Goal: Information Seeking & Learning: Check status

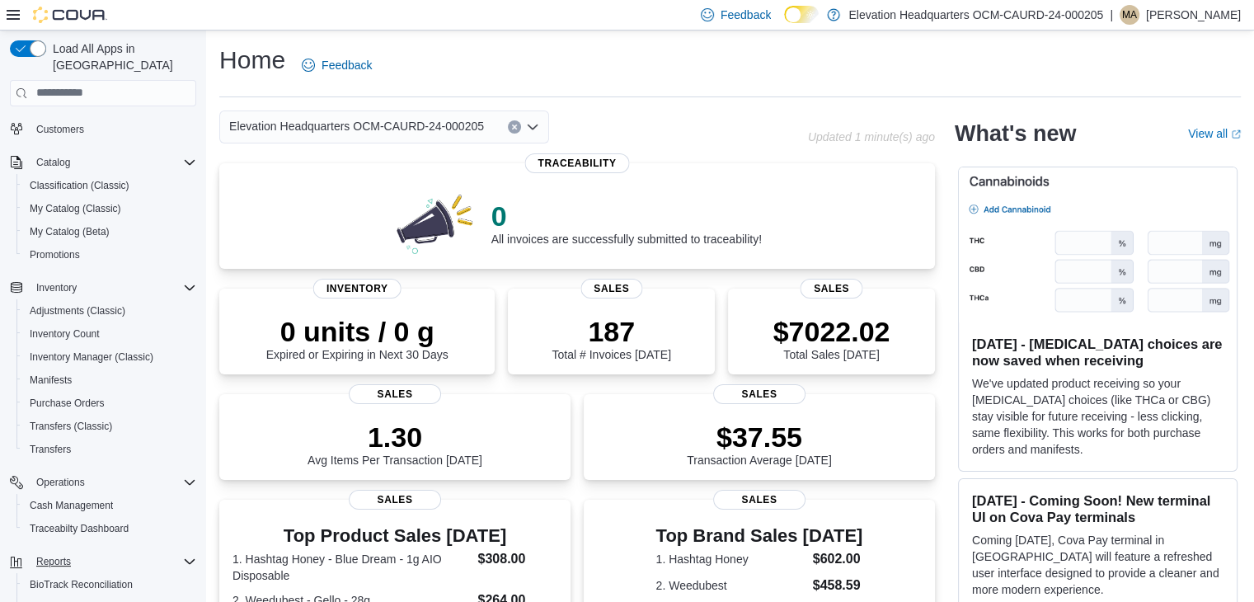
scroll to position [82, 0]
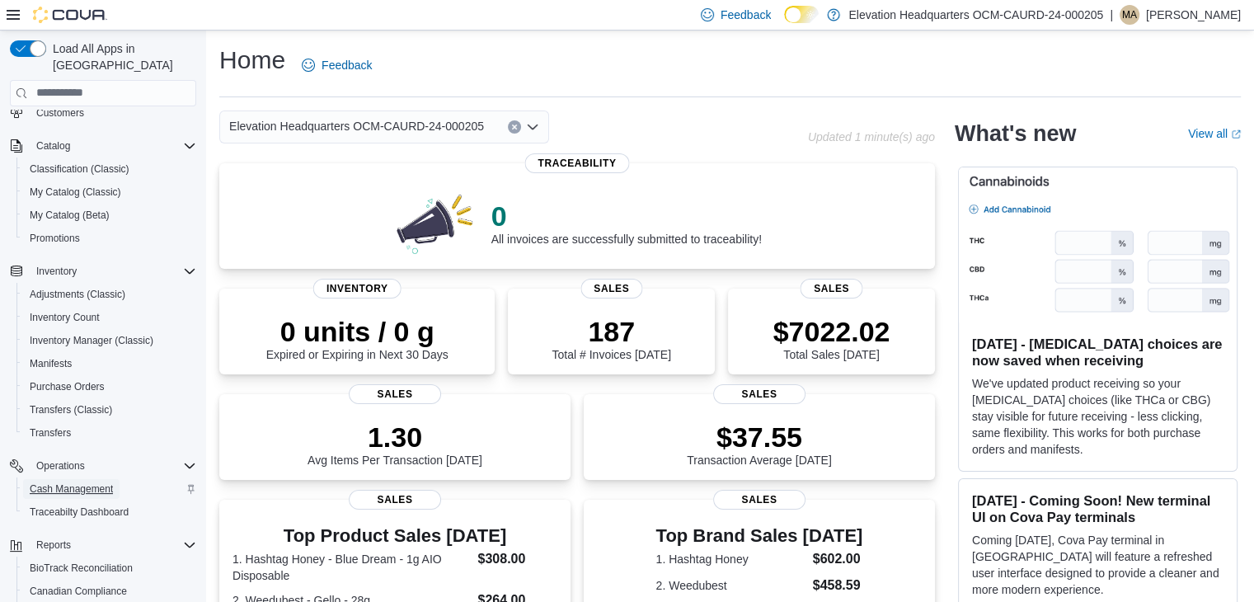
click at [101, 482] on span "Cash Management" at bounding box center [71, 488] width 83 height 13
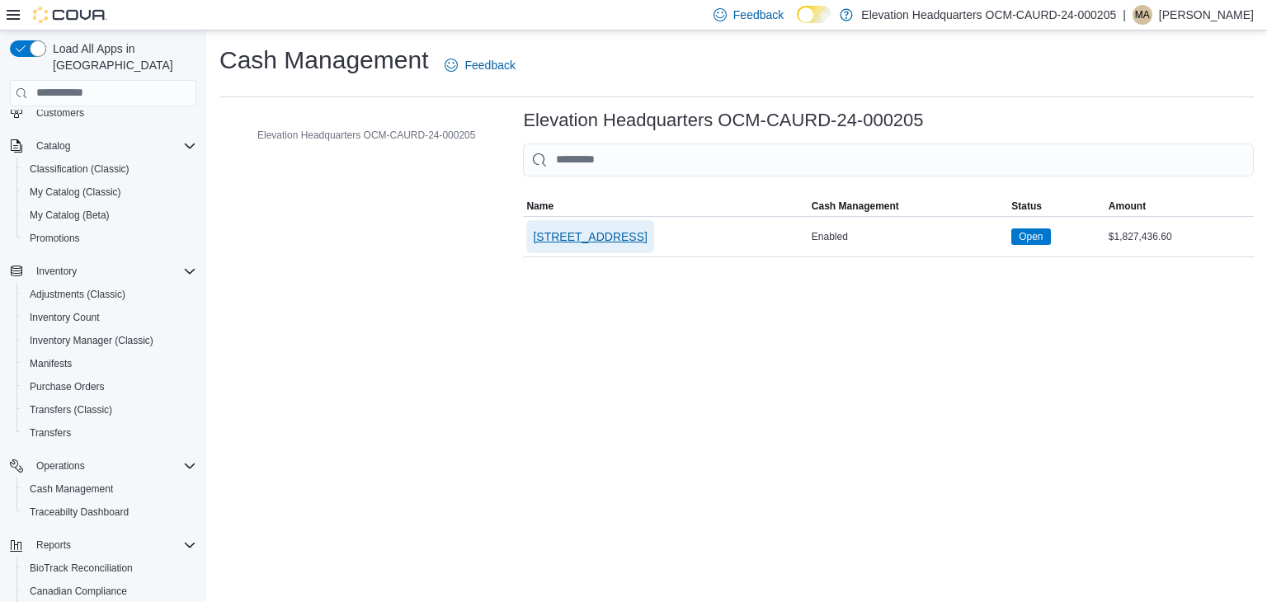
click at [557, 237] on span "[STREET_ADDRESS]" at bounding box center [590, 236] width 114 height 16
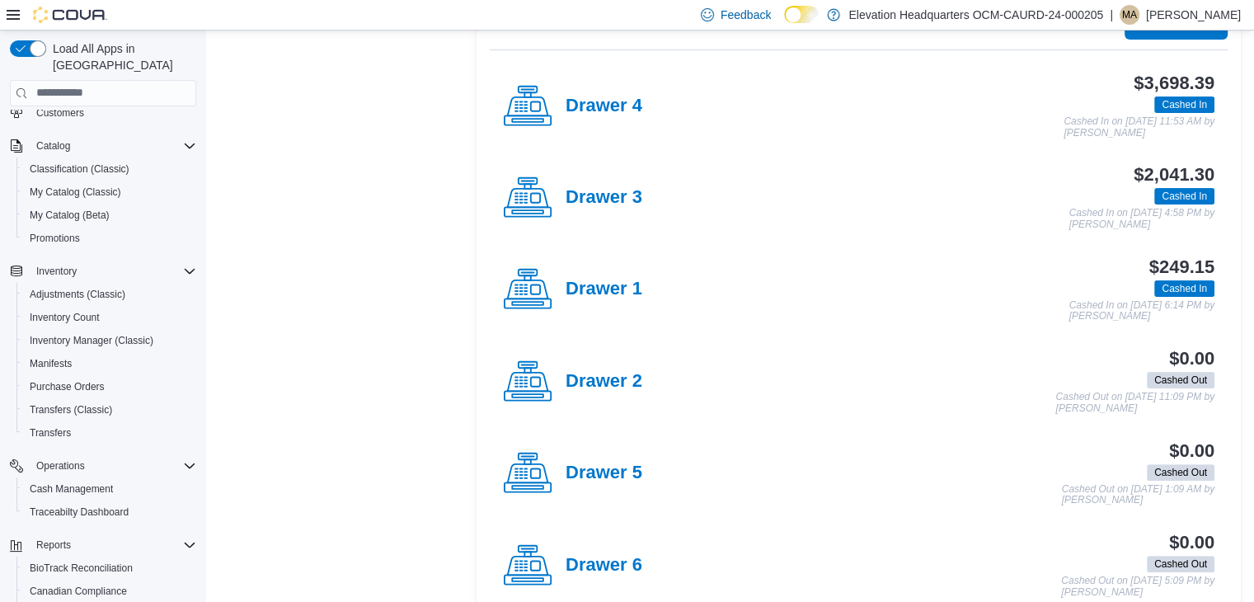
scroll to position [330, 0]
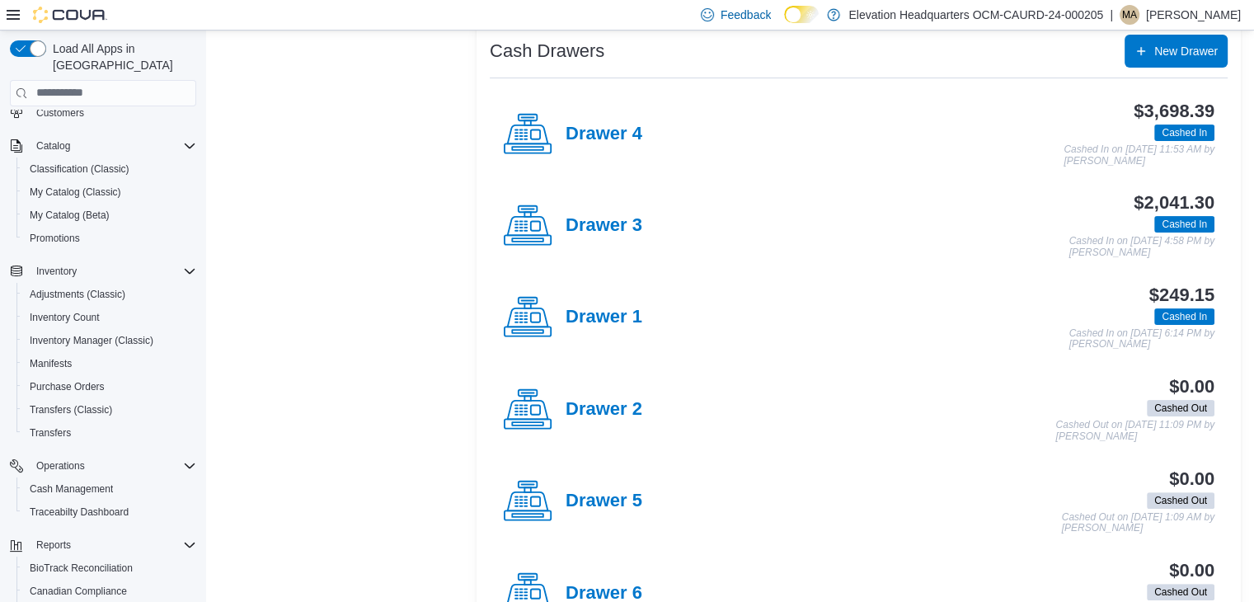
click at [639, 140] on h4 "Drawer 4" at bounding box center [604, 134] width 77 height 21
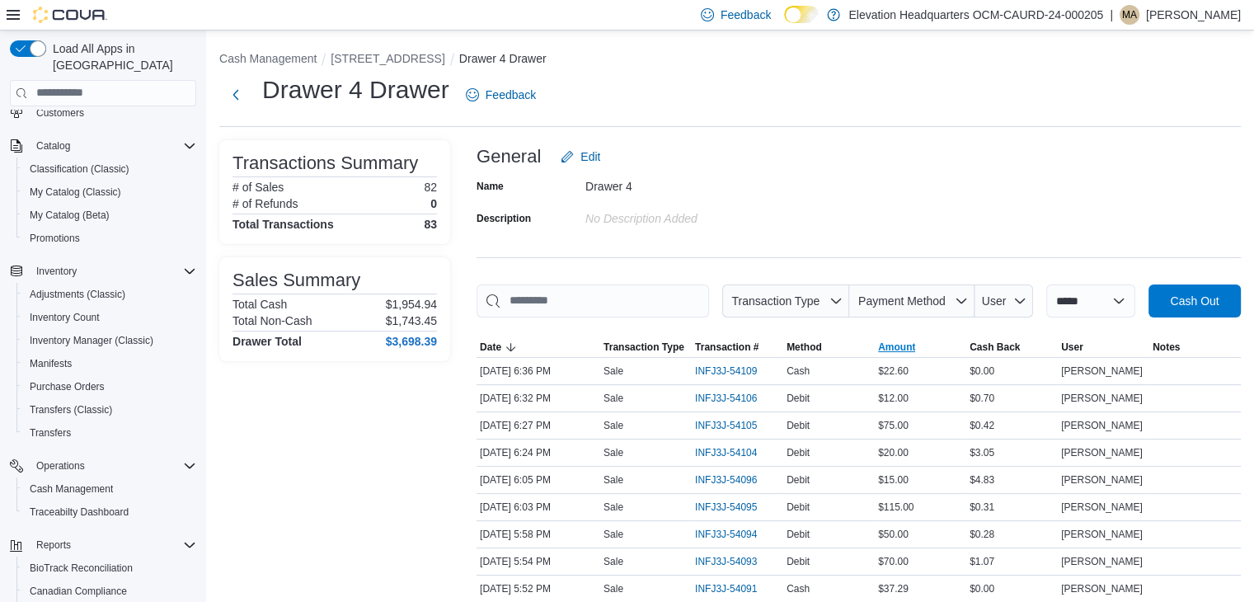
scroll to position [82, 0]
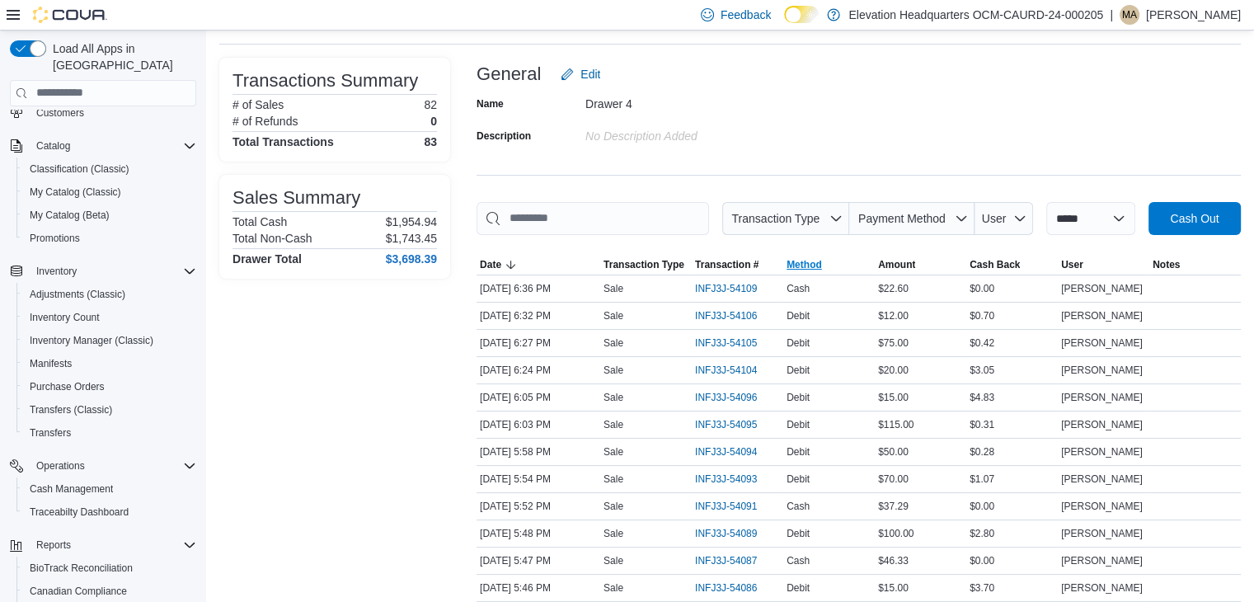
click at [822, 265] on span "Method" at bounding box center [804, 264] width 35 height 13
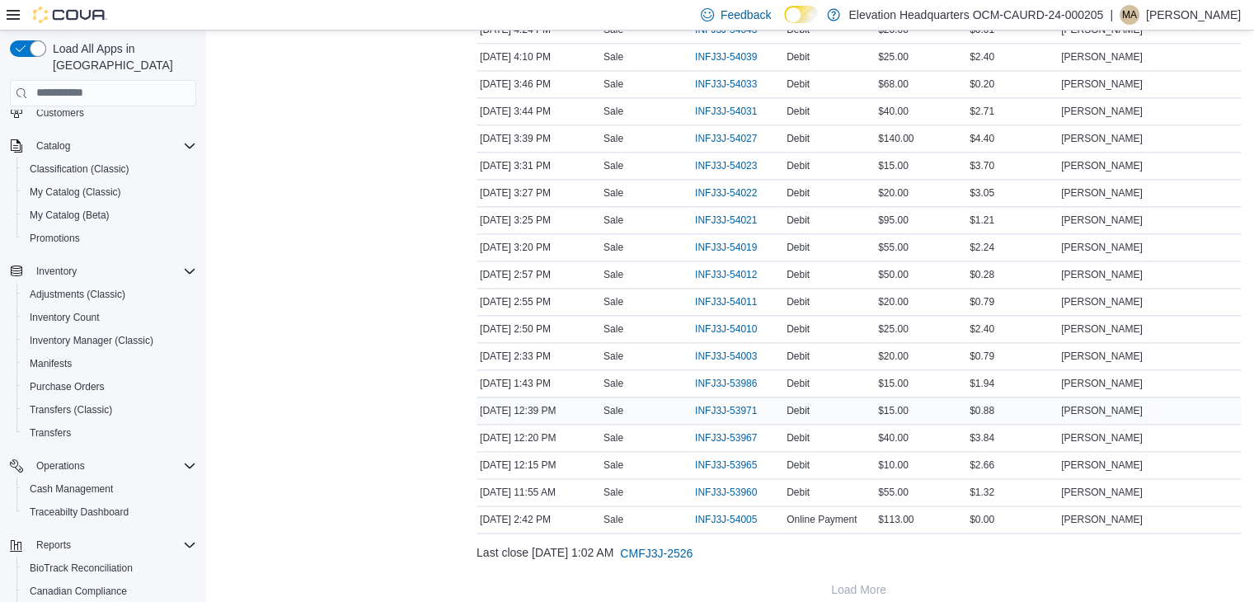
scroll to position [2079, 0]
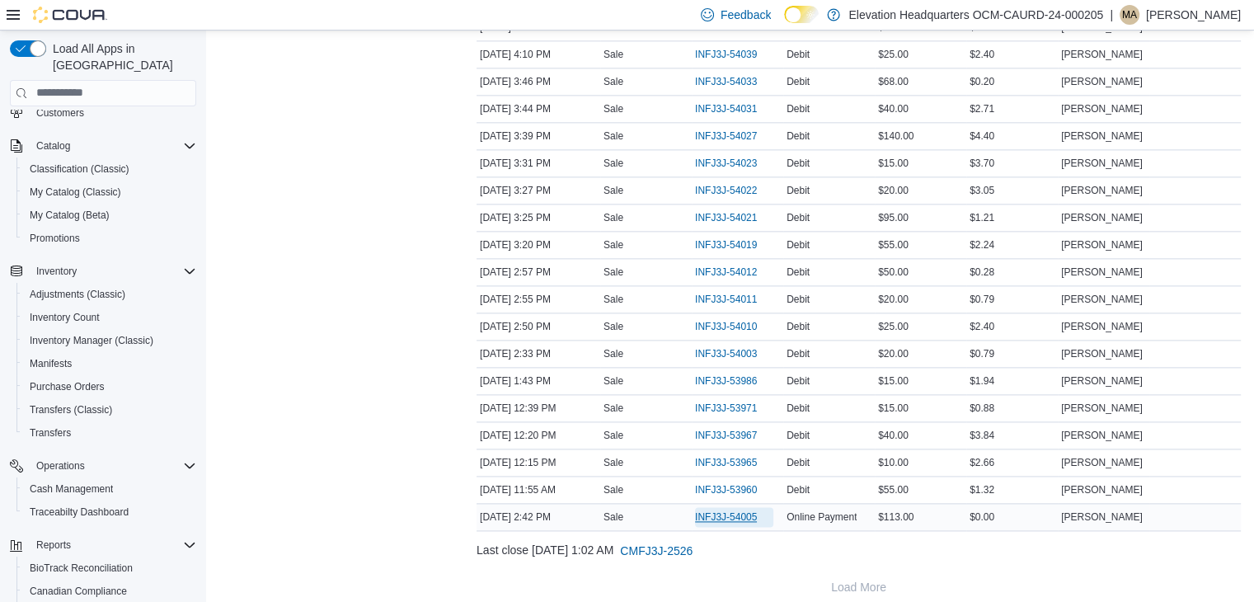
click at [739, 510] on span "INFJ3J-54005" at bounding box center [734, 517] width 78 height 20
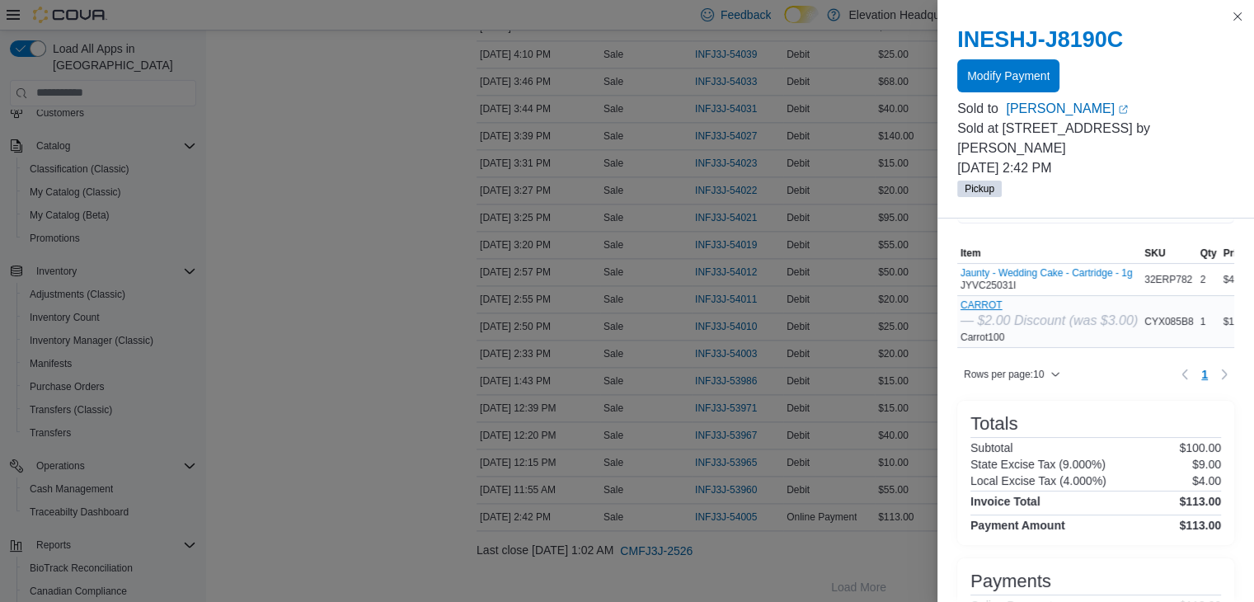
scroll to position [0, 0]
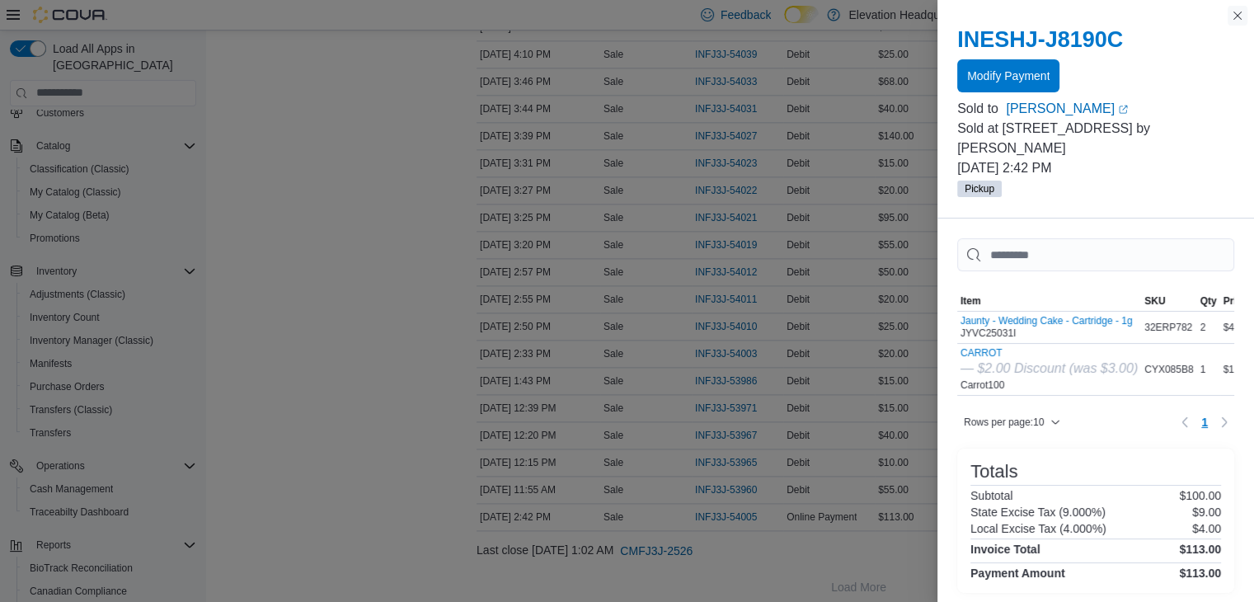
click at [1239, 17] on button "Close this dialog" at bounding box center [1238, 16] width 20 height 20
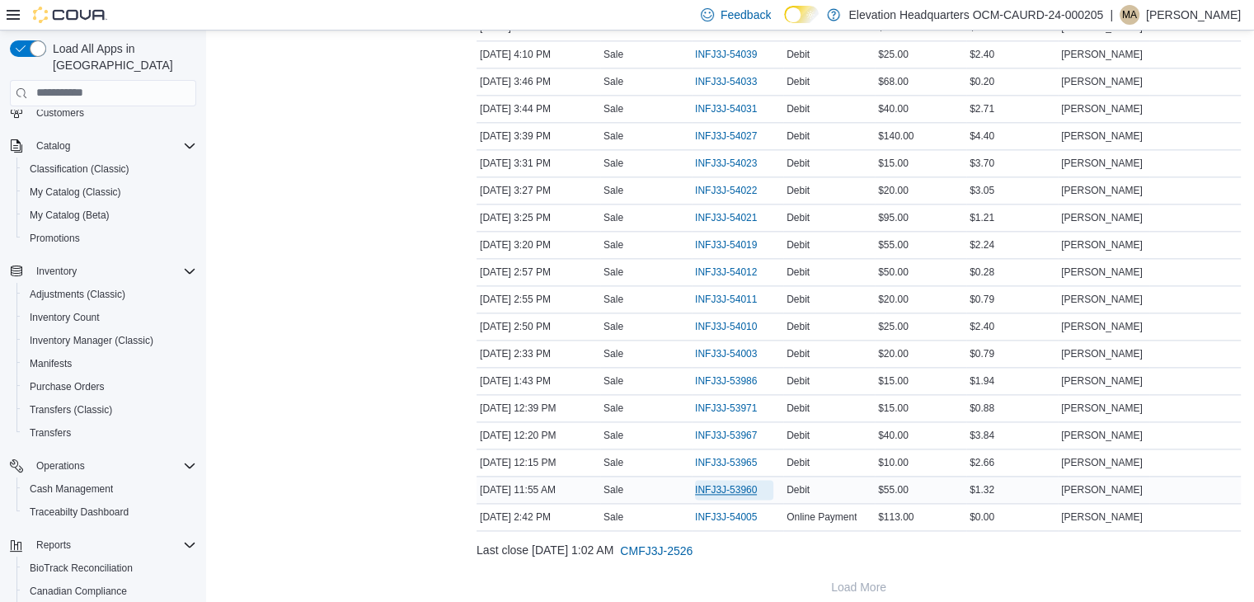
click at [749, 483] on span "INFJ3J-53960" at bounding box center [726, 489] width 62 height 13
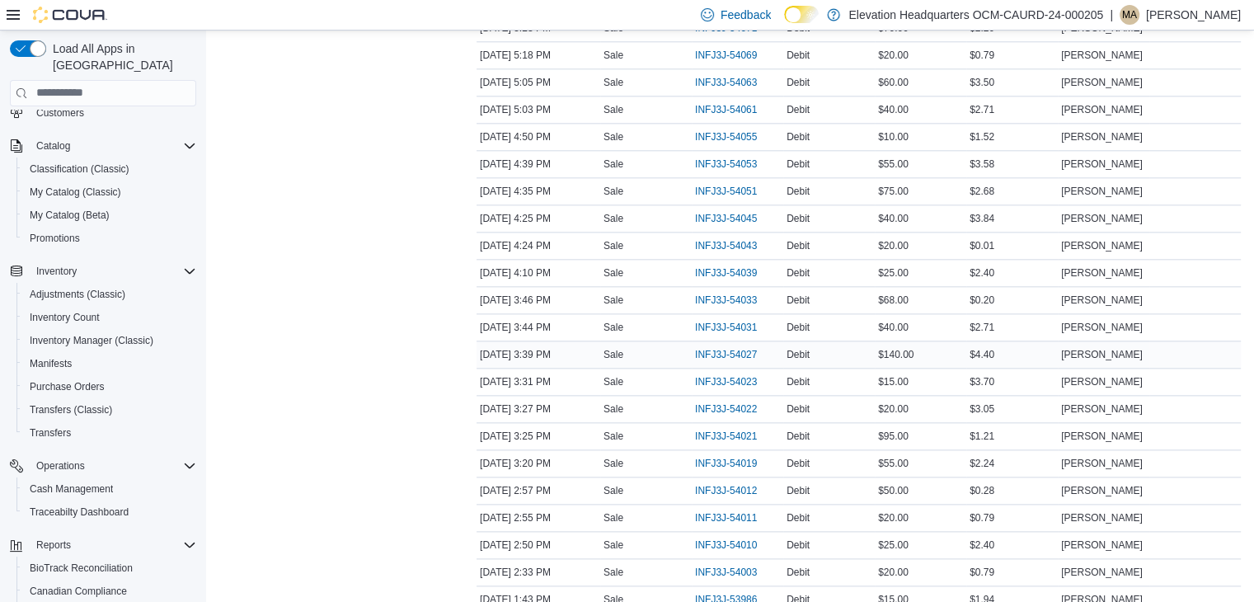
scroll to position [1831, 0]
click at [741, 322] on span "INFJ3J-54033" at bounding box center [726, 328] width 62 height 13
drag, startPoint x: 1133, startPoint y: 153, endPoint x: 481, endPoint y: 157, distance: 652.3
click at [481, 157] on tr "Date Sep 10, 2025 3:46 PM Transaction Type Sale Transaction # INFJ3J-54033 Meth…" at bounding box center [859, 163] width 764 height 27
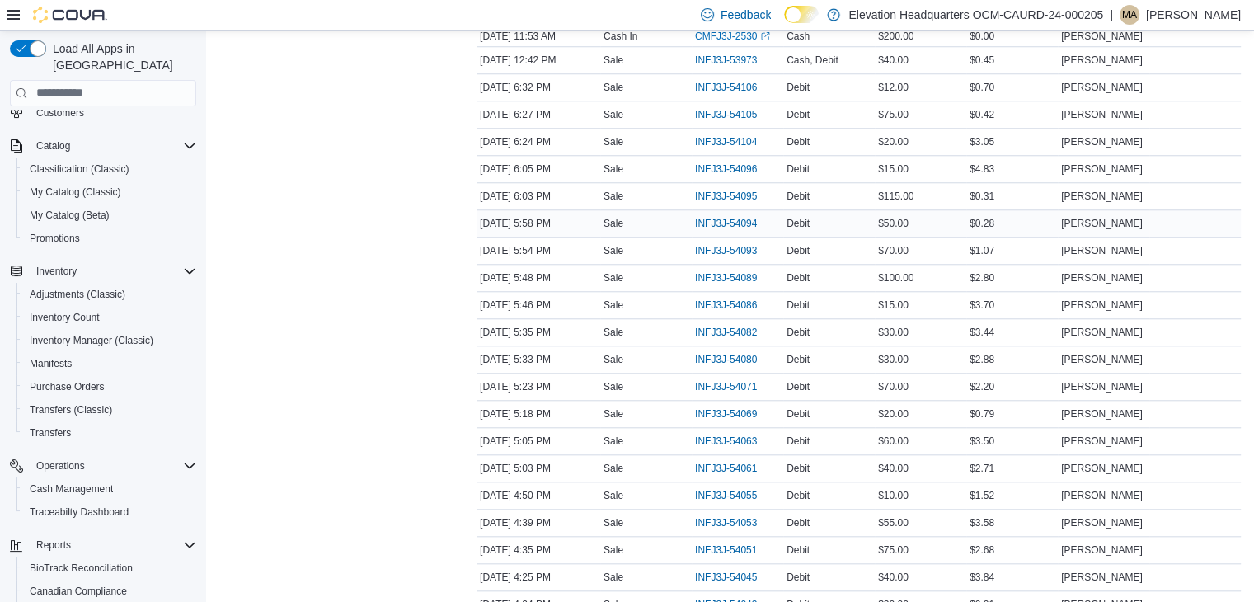
scroll to position [1419, 0]
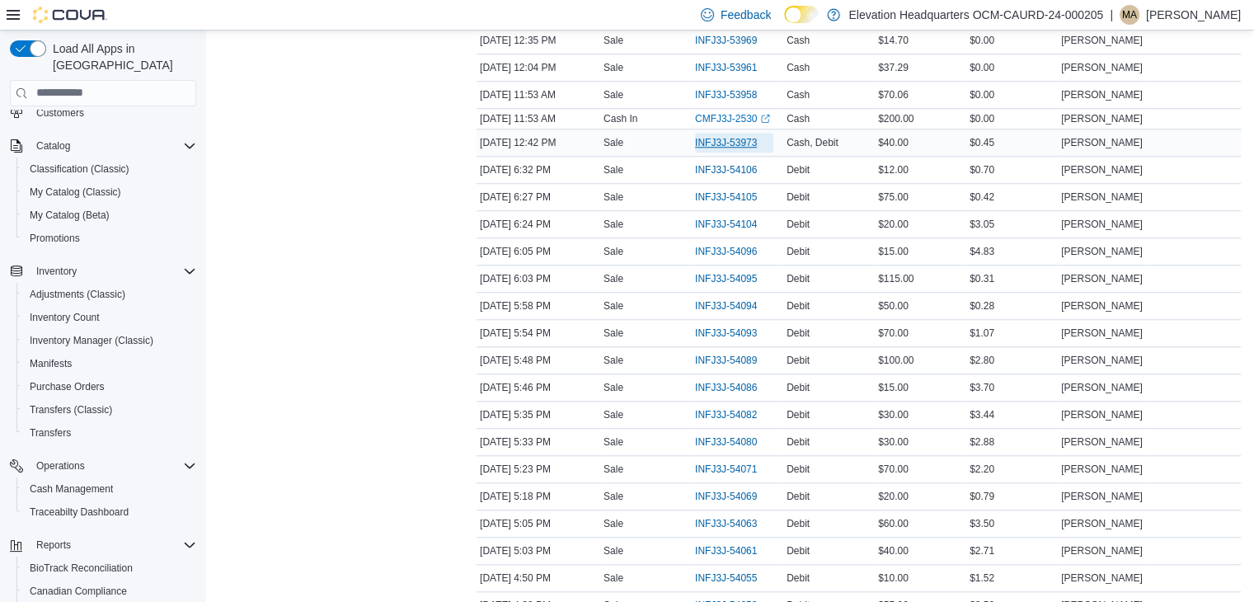
click at [732, 136] on span "INFJ3J-53973" at bounding box center [726, 142] width 62 height 13
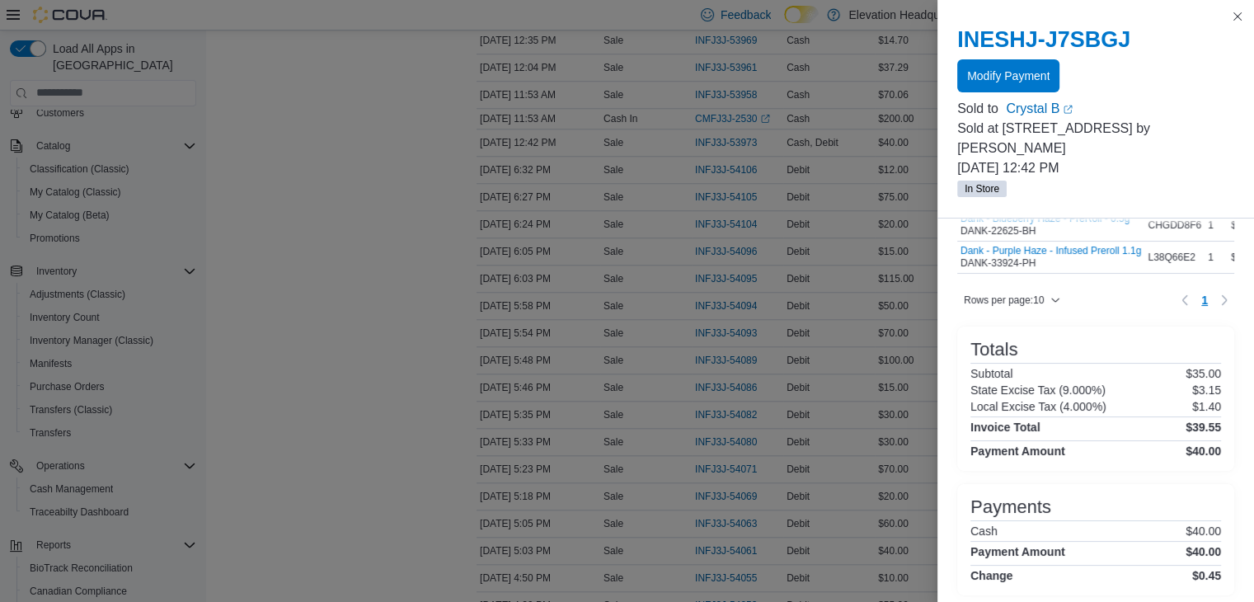
scroll to position [120, 0]
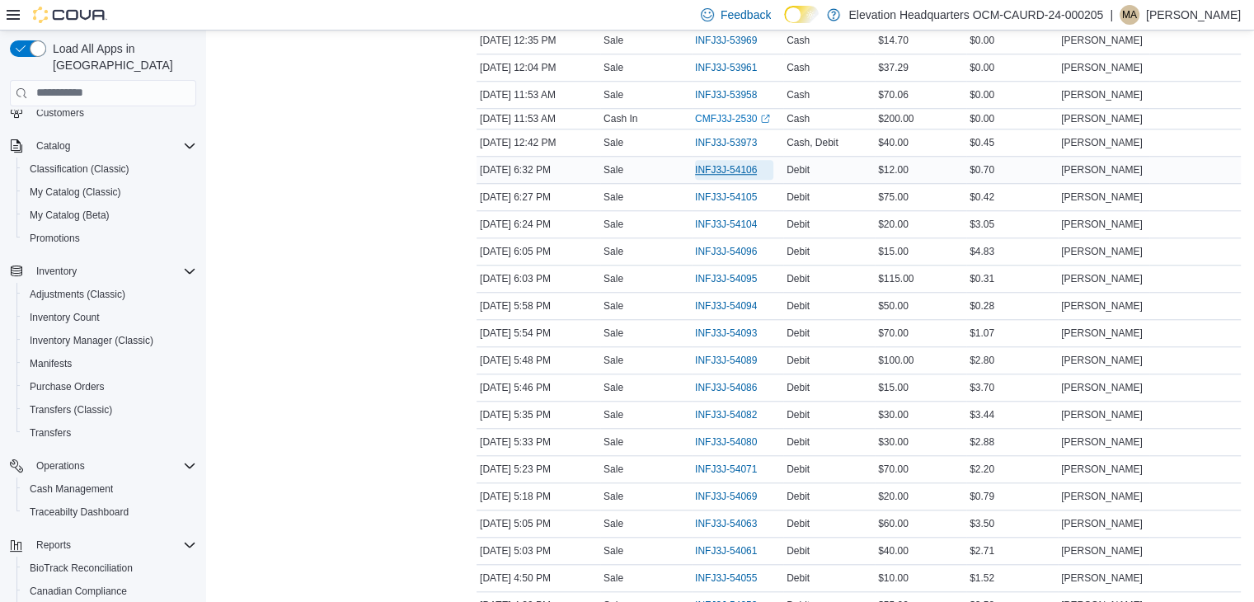
click at [741, 163] on span "INFJ3J-54106" at bounding box center [726, 169] width 62 height 13
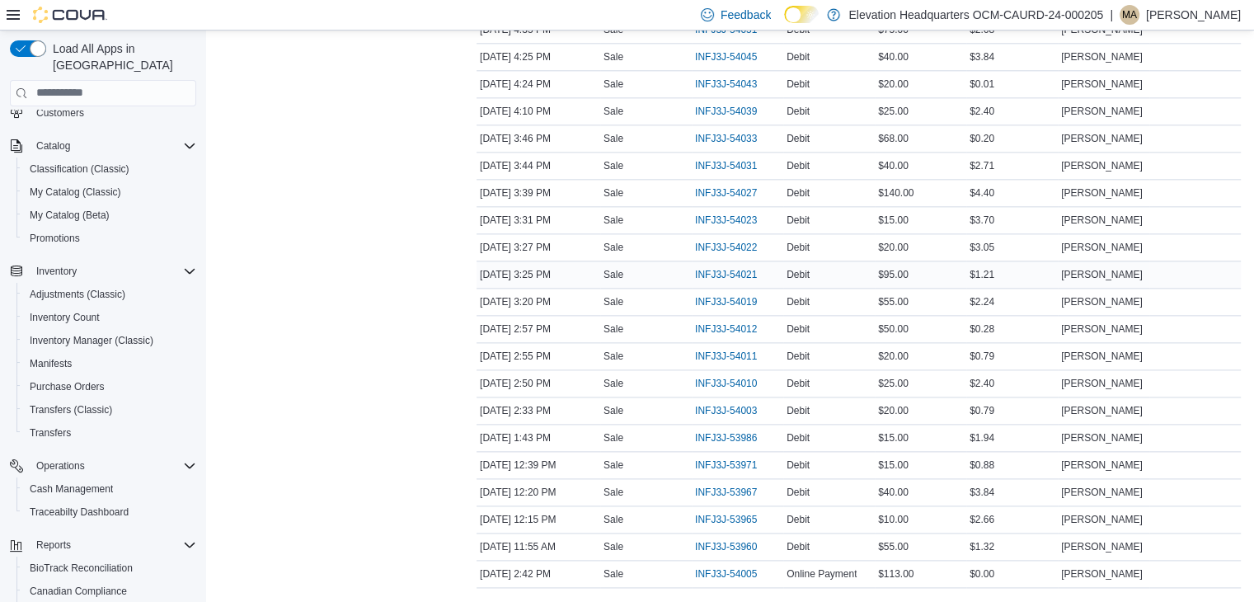
scroll to position [1996, 0]
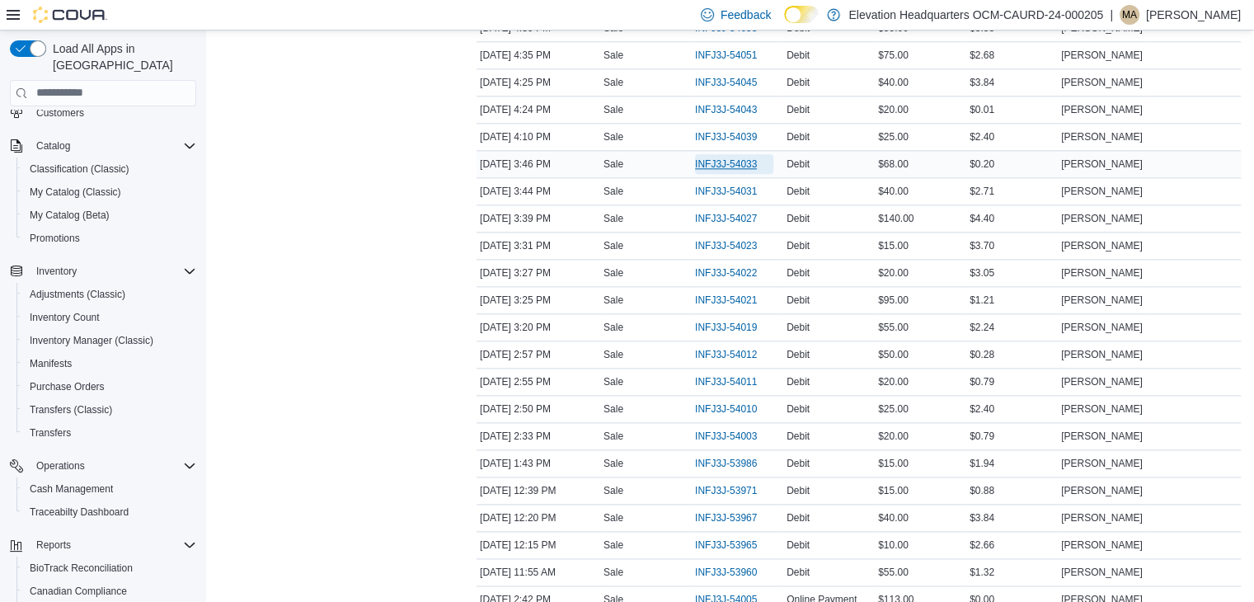
click at [740, 158] on span "INFJ3J-54033" at bounding box center [726, 164] width 62 height 13
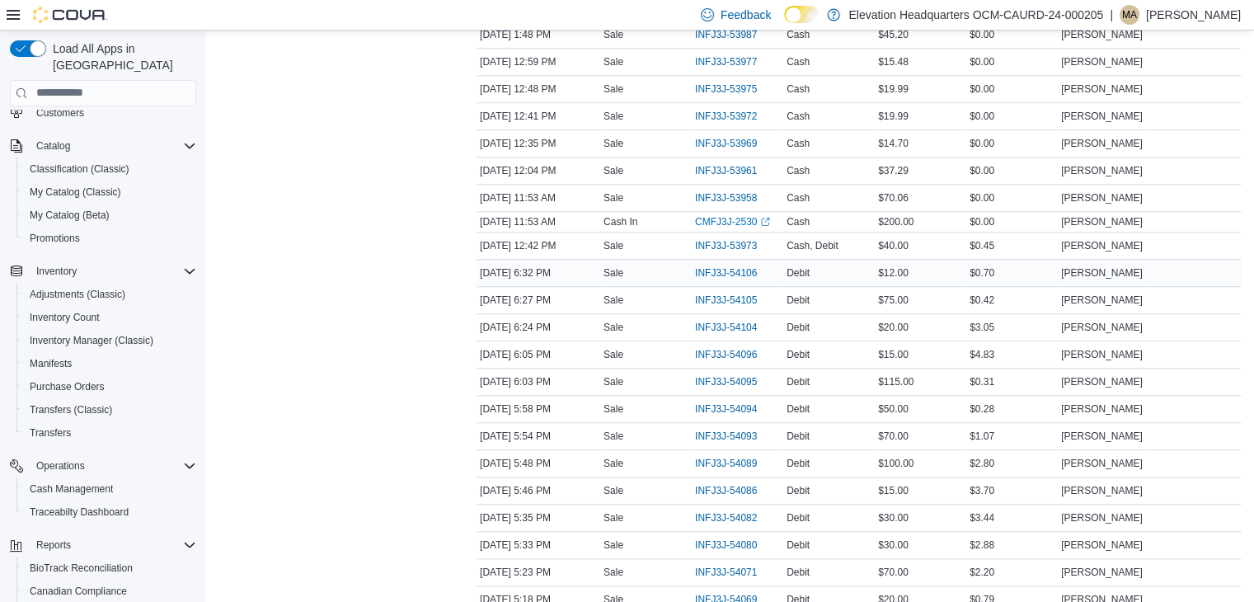
scroll to position [1172, 0]
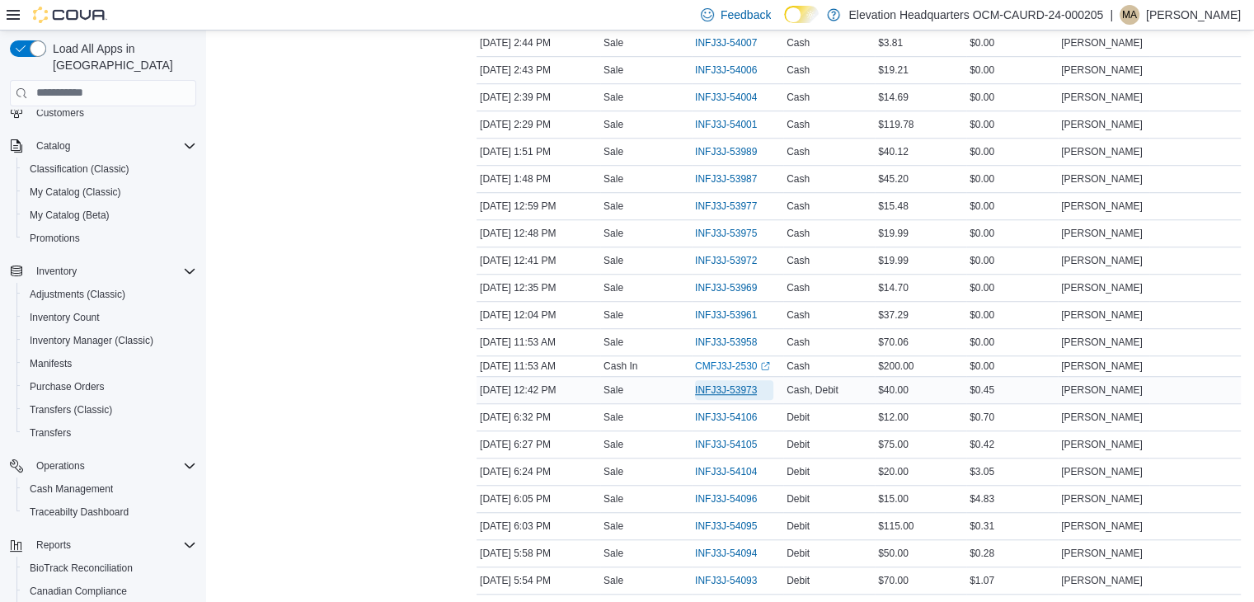
click at [731, 383] on span "INFJ3J-53973" at bounding box center [726, 389] width 62 height 13
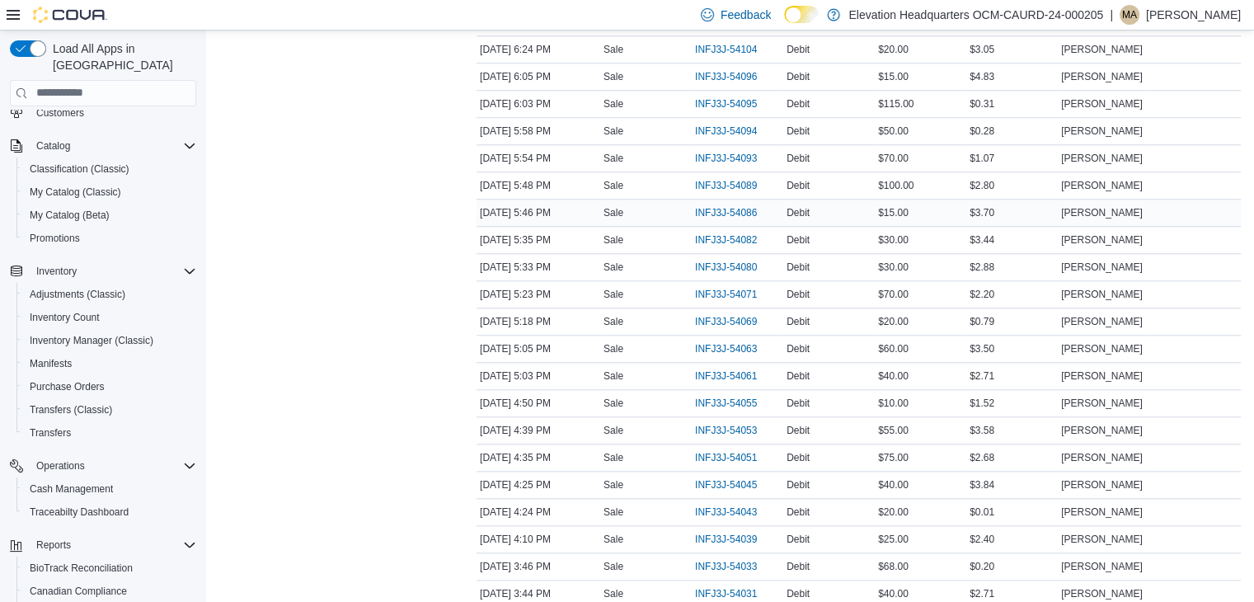
scroll to position [1584, 0]
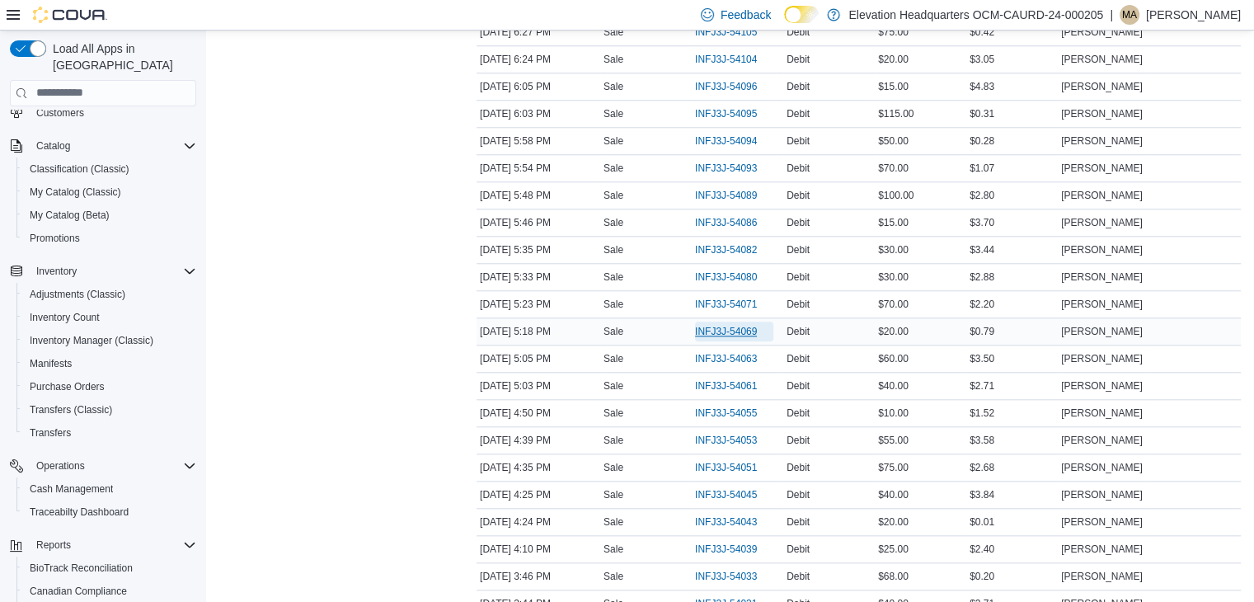
click at [719, 325] on span "INFJ3J-54069" at bounding box center [726, 331] width 62 height 13
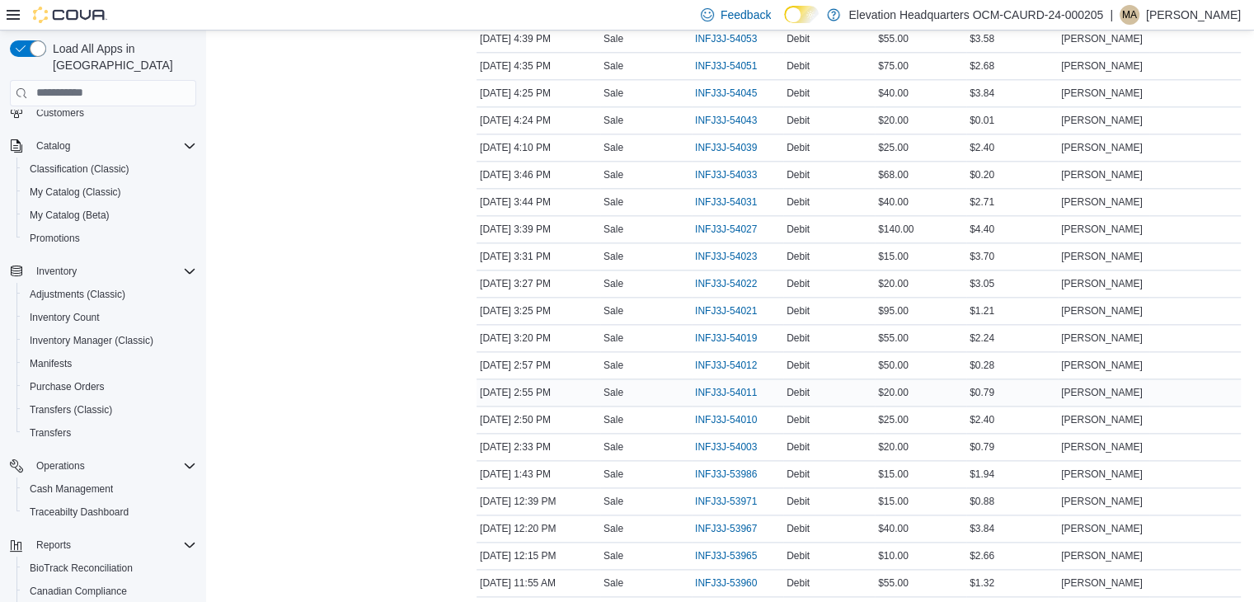
scroll to position [1984, 0]
click at [732, 170] on span "INFJ3J-54033" at bounding box center [726, 176] width 62 height 13
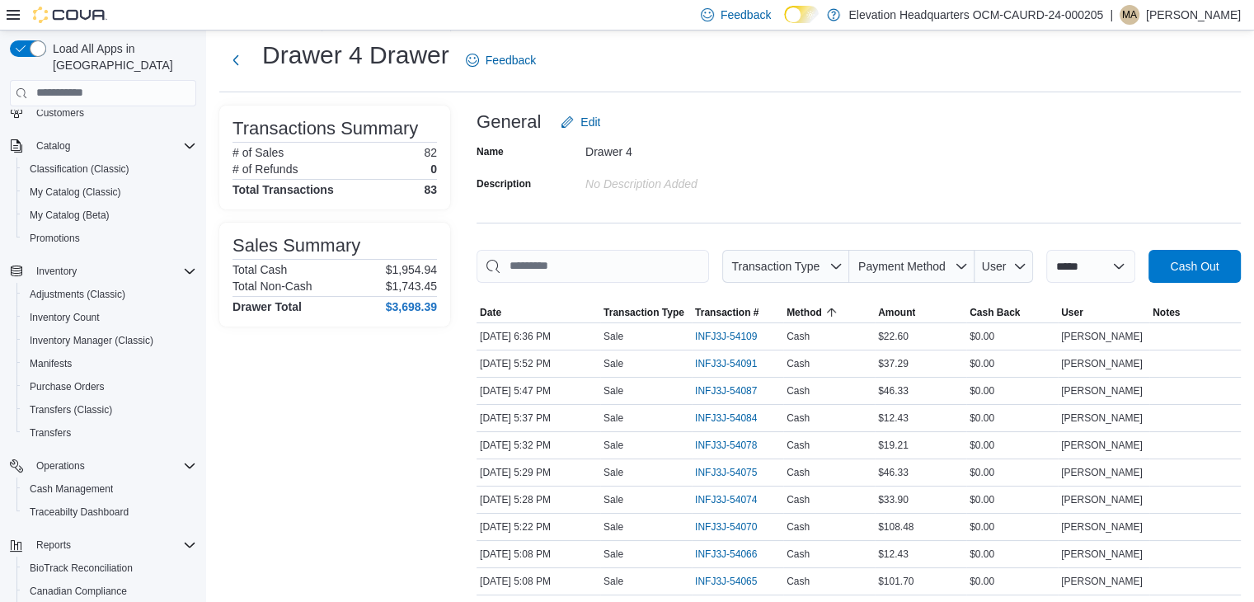
scroll to position [0, 0]
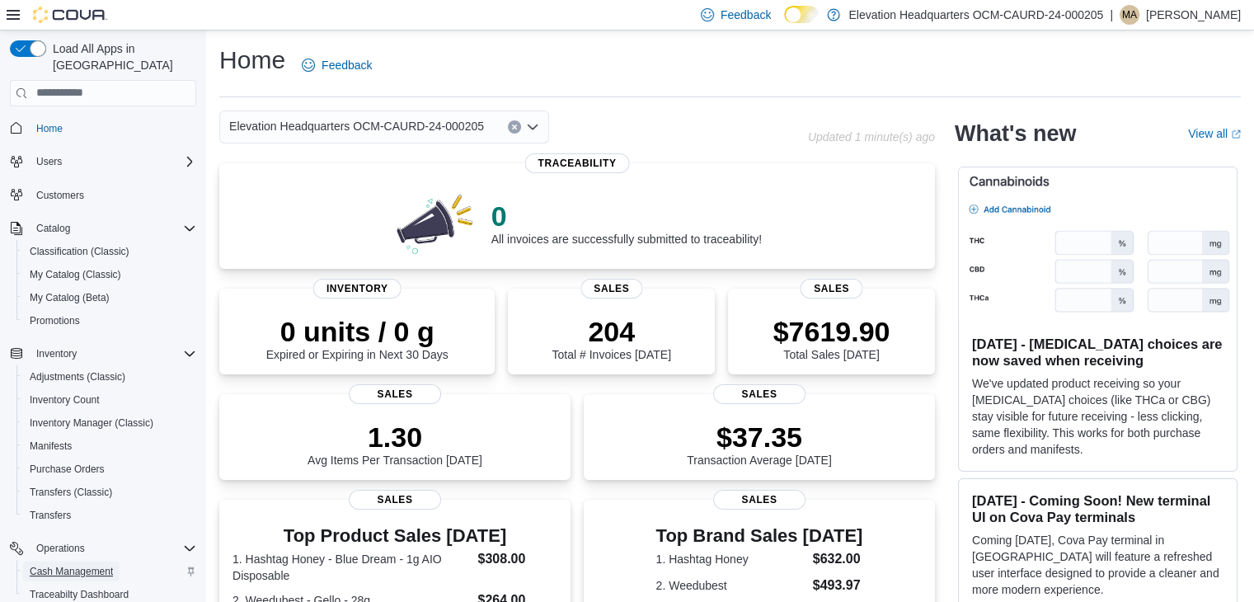
click at [59, 565] on span "Cash Management" at bounding box center [71, 571] width 83 height 13
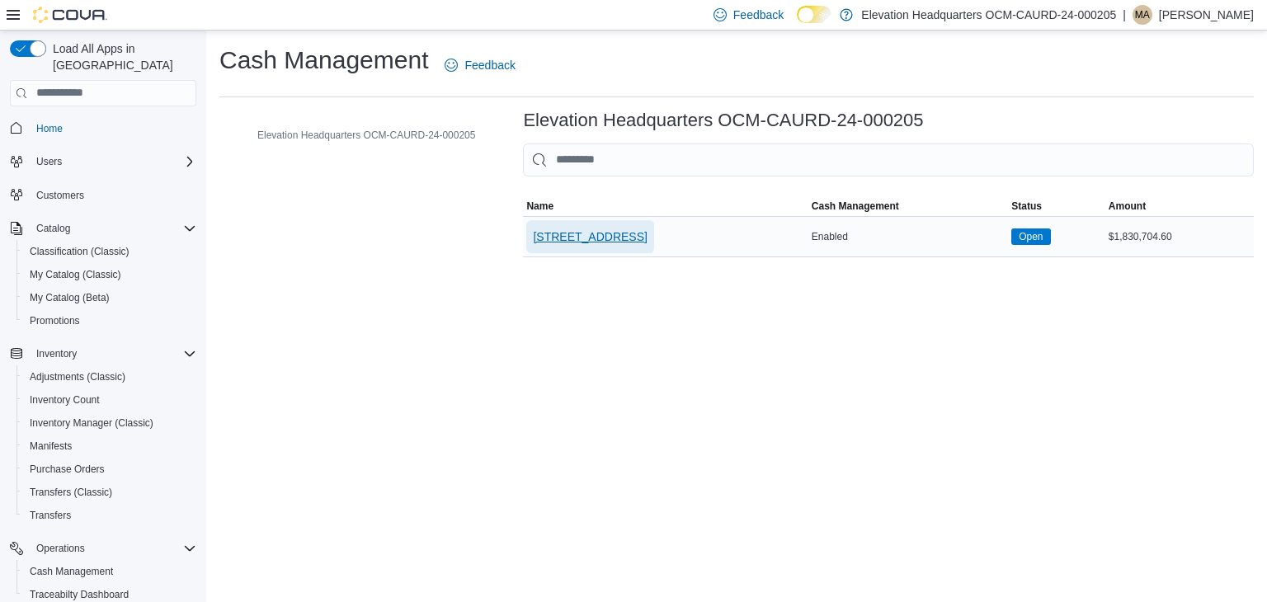
click at [581, 241] on span "[STREET_ADDRESS]" at bounding box center [590, 236] width 114 height 16
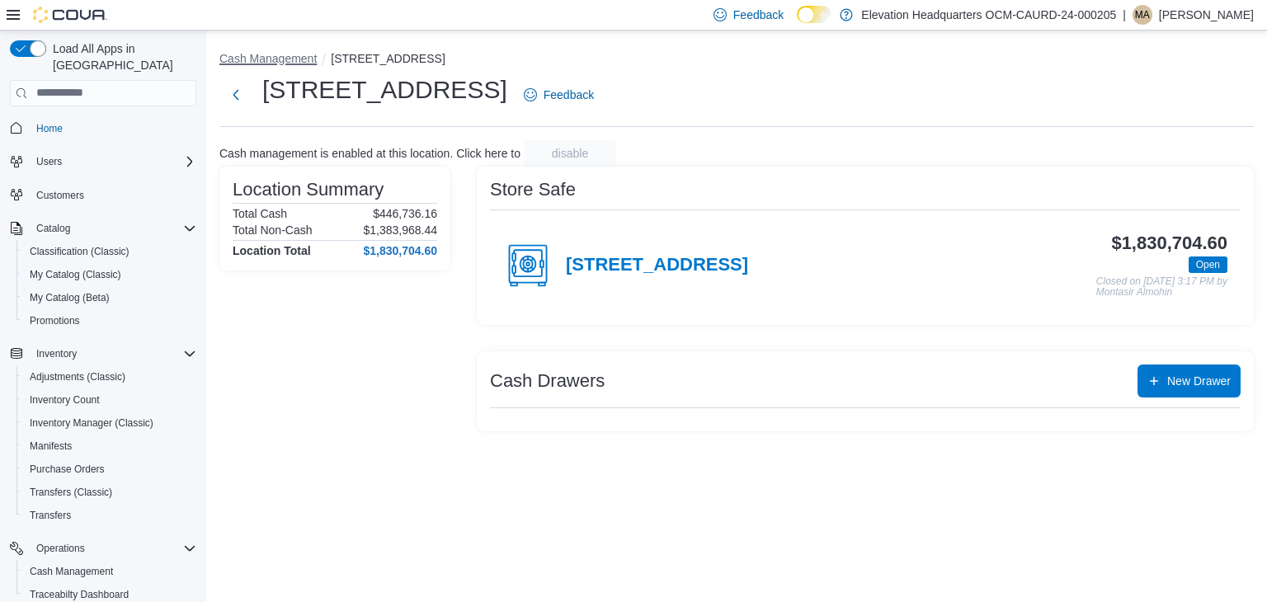
click at [254, 54] on button "Cash Management" at bounding box center [267, 58] width 97 height 13
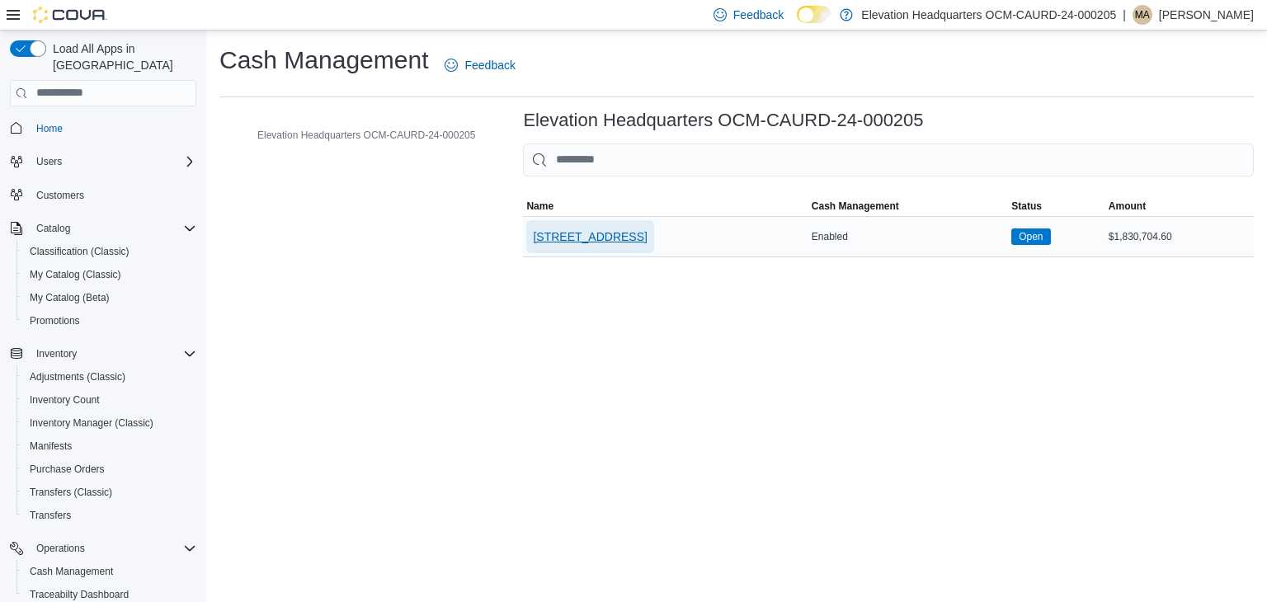
click at [574, 235] on span "[STREET_ADDRESS]" at bounding box center [590, 236] width 114 height 16
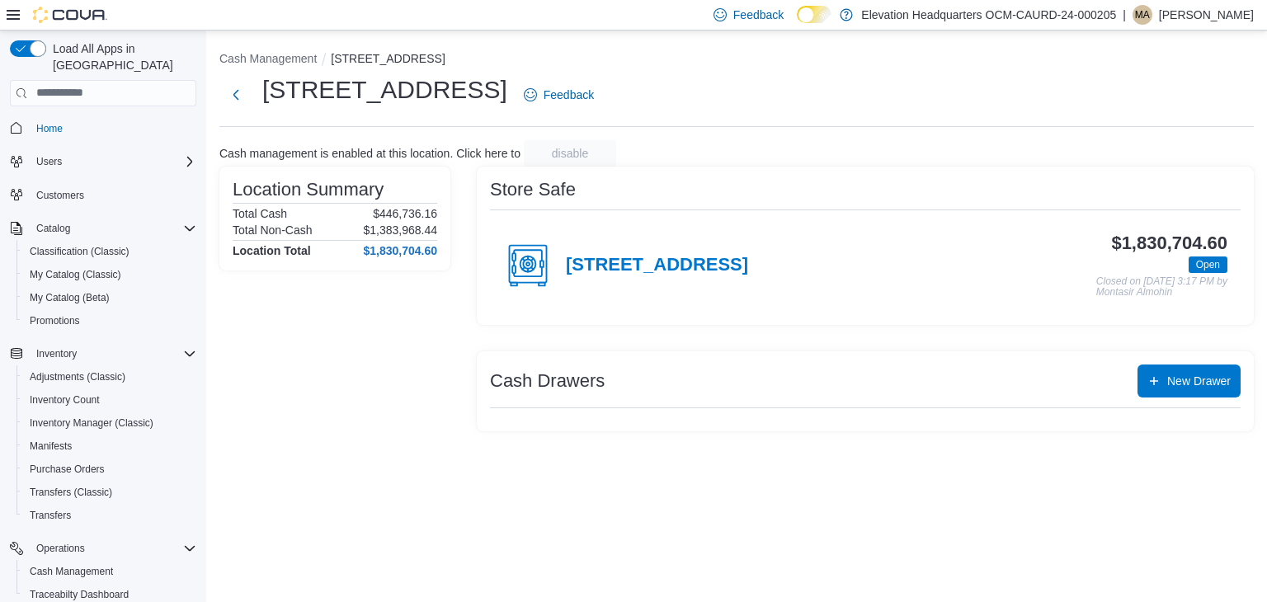
click at [555, 387] on h3 "Cash Drawers" at bounding box center [547, 381] width 115 height 20
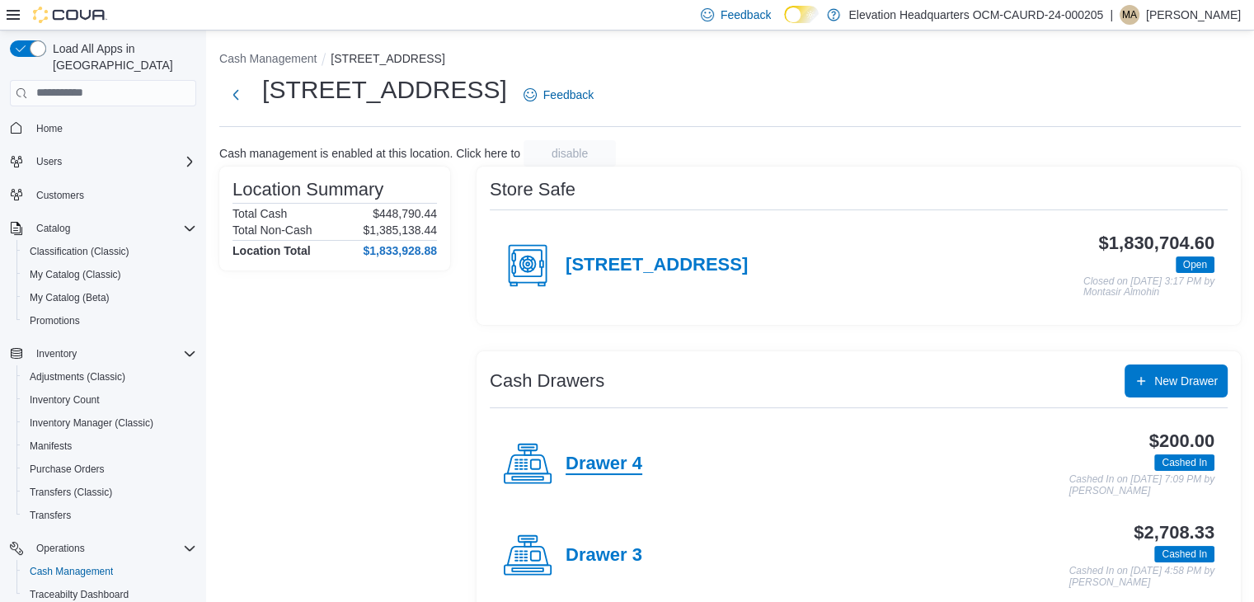
click at [607, 469] on h4 "Drawer 4" at bounding box center [604, 464] width 77 height 21
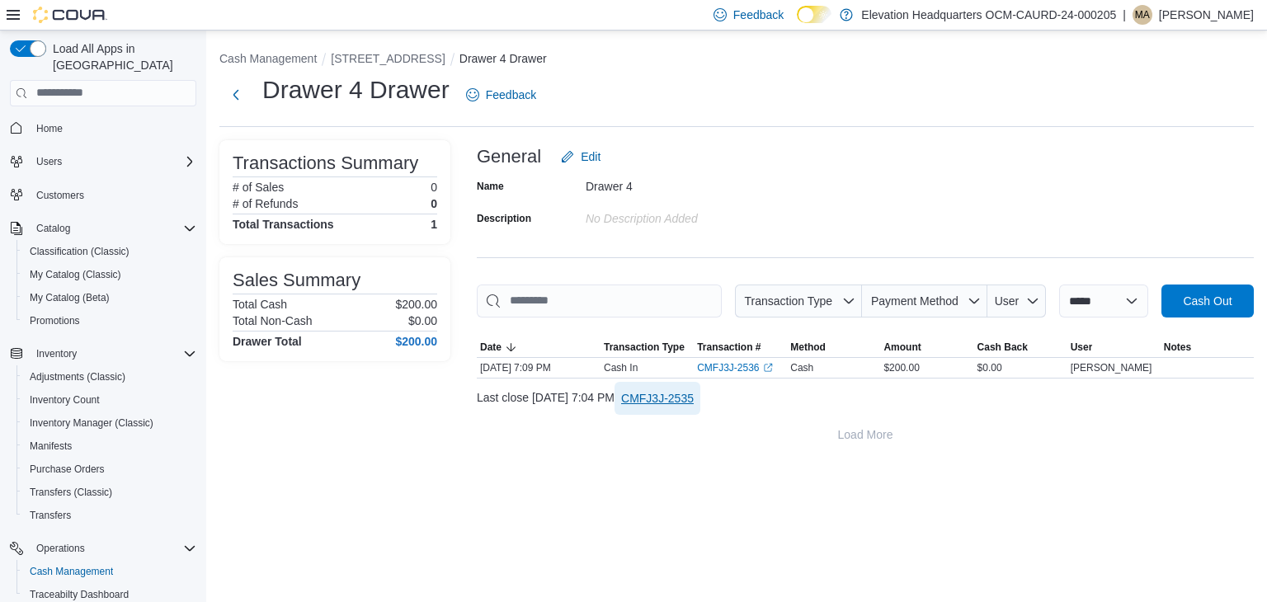
click at [693, 396] on span "CMFJ3J-2535" at bounding box center [657, 398] width 73 height 16
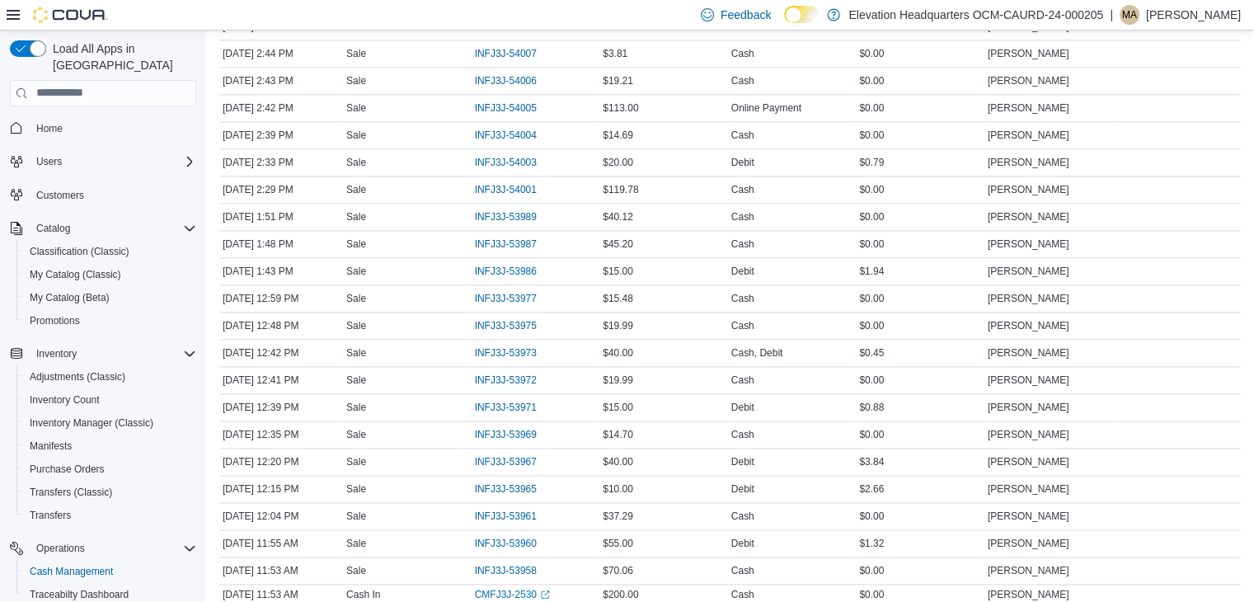
scroll to position [2373, 0]
click at [515, 345] on span "INFJ3J-53973" at bounding box center [506, 351] width 62 height 13
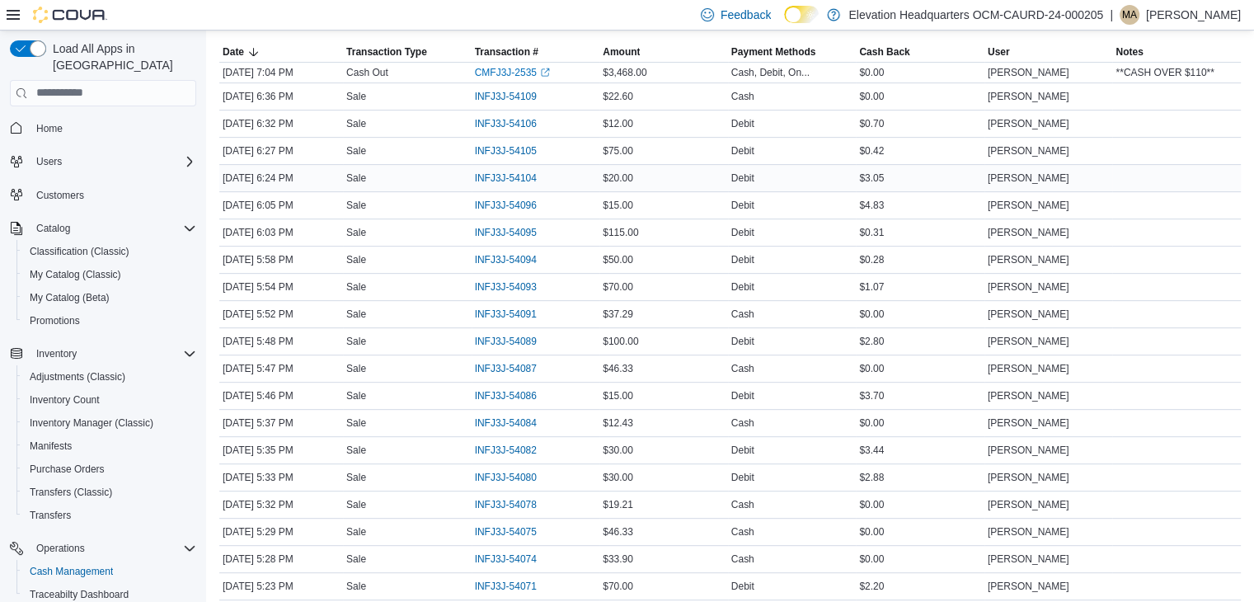
scroll to position [559, 0]
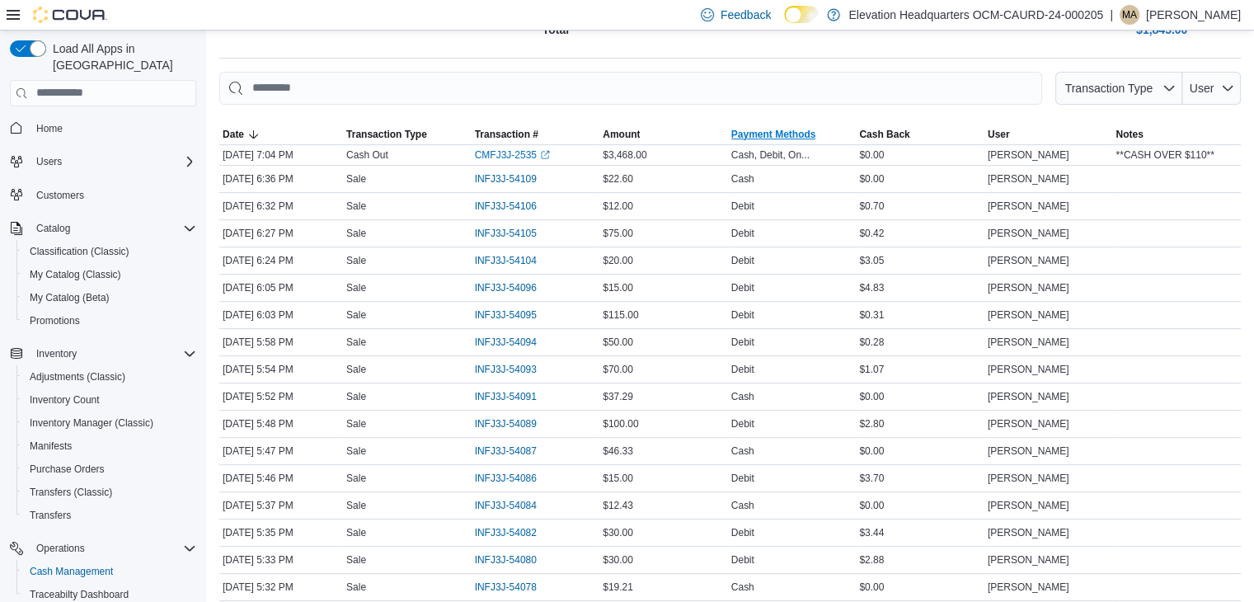
click at [769, 135] on span "Payment Methods" at bounding box center [773, 134] width 85 height 13
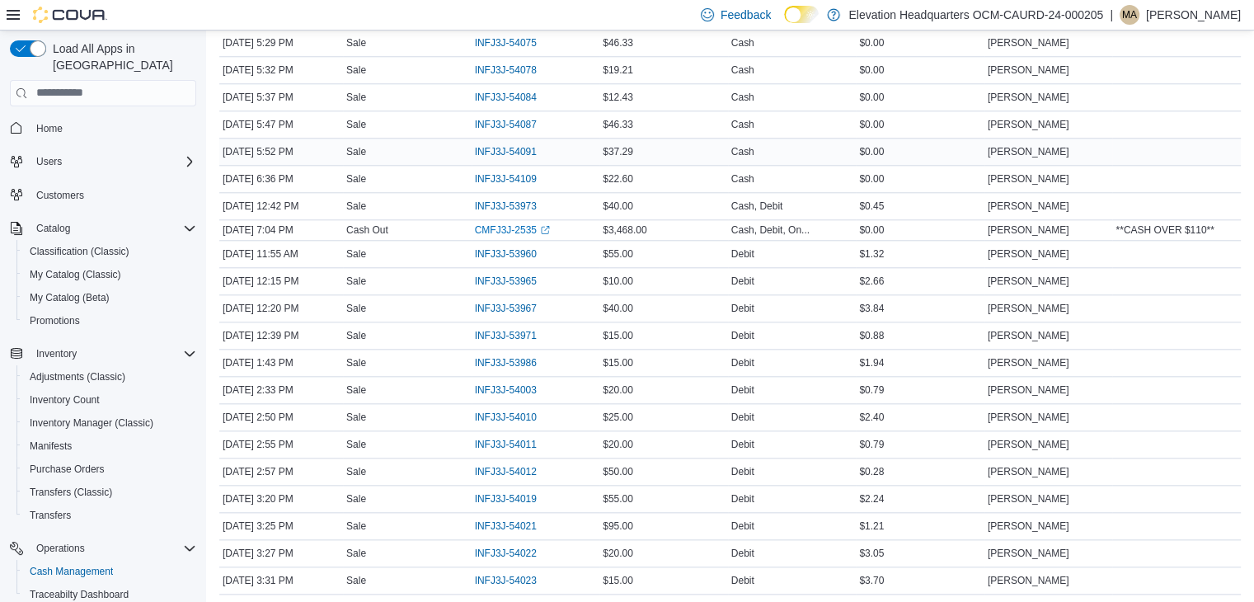
scroll to position [1567, 0]
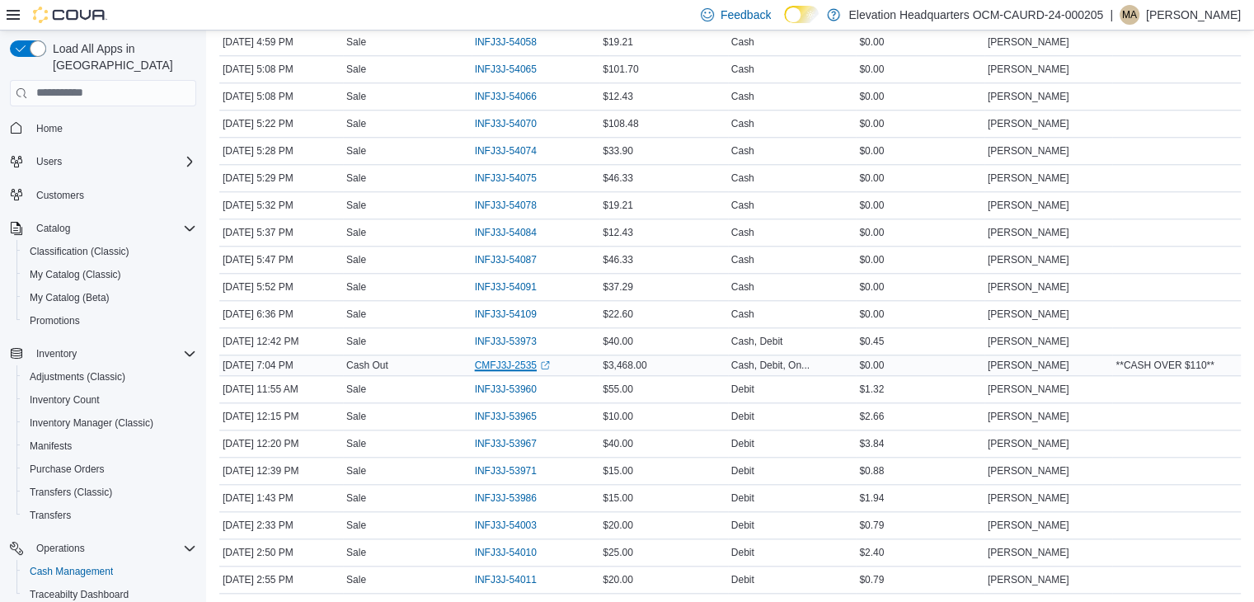
click at [524, 359] on link "CMFJ3J-2535 (opens in a new tab or window)" at bounding box center [512, 365] width 75 height 13
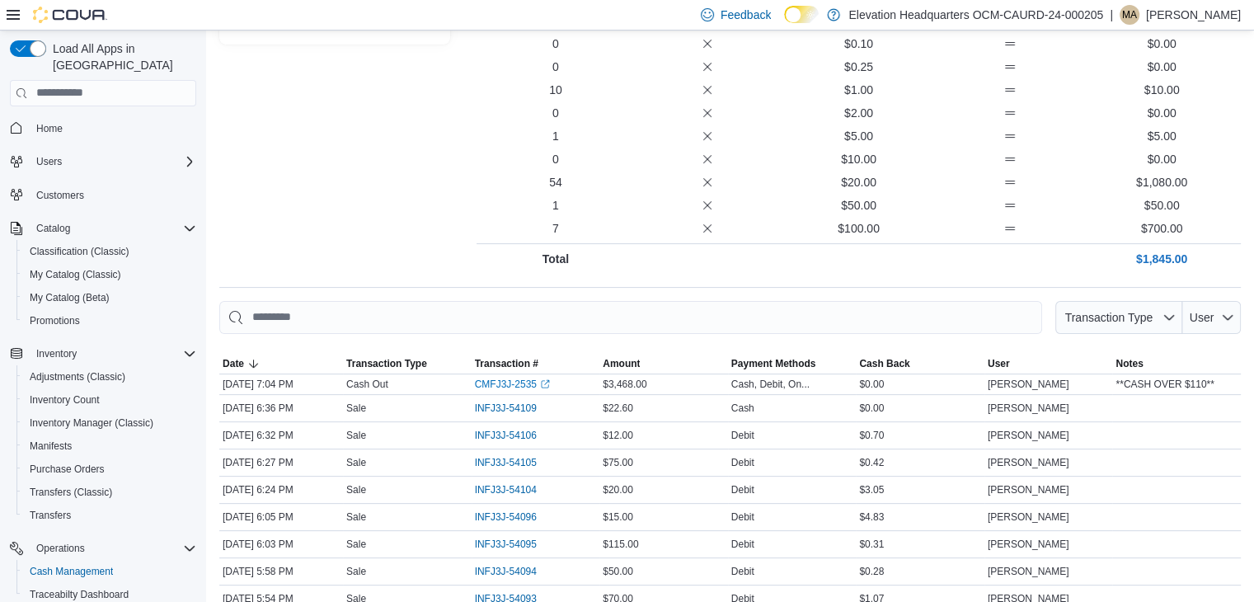
scroll to position [412, 0]
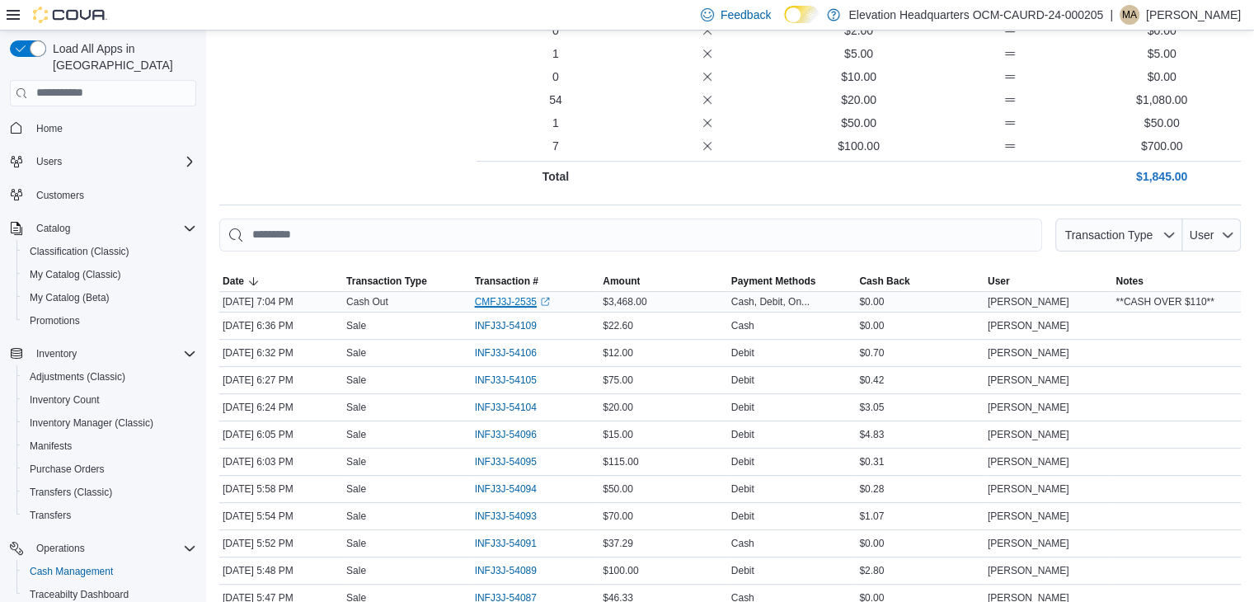
click at [511, 306] on link "CMFJ3J-2535 (opens in a new tab or window)" at bounding box center [512, 301] width 75 height 13
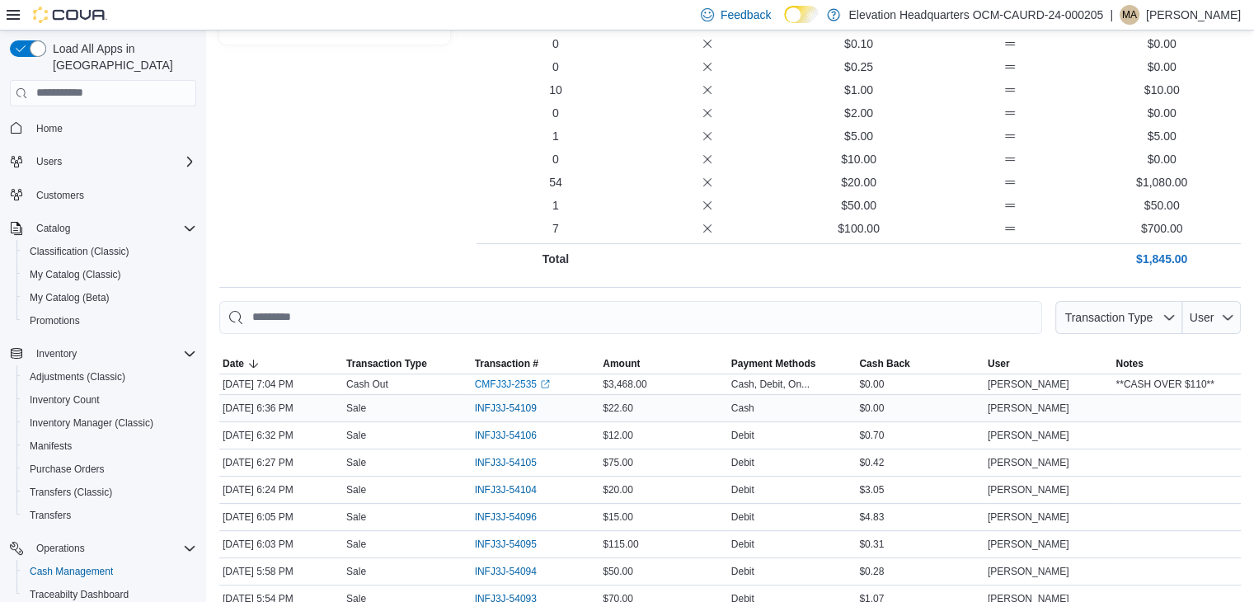
scroll to position [412, 0]
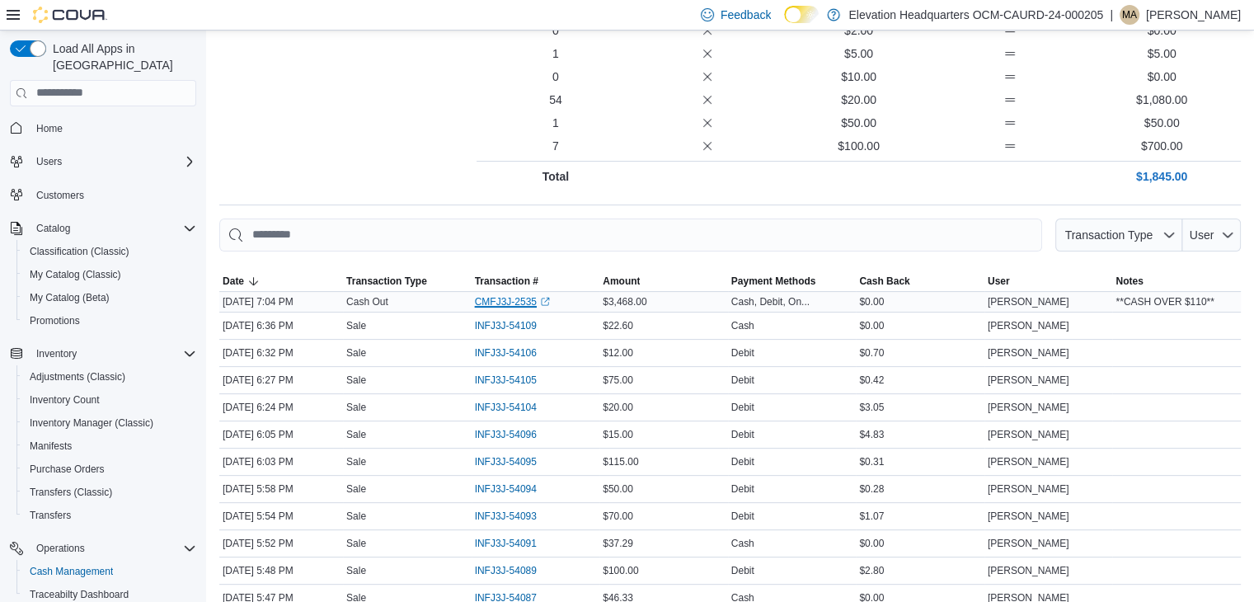
click at [550, 301] on icon "External link" at bounding box center [545, 302] width 10 height 10
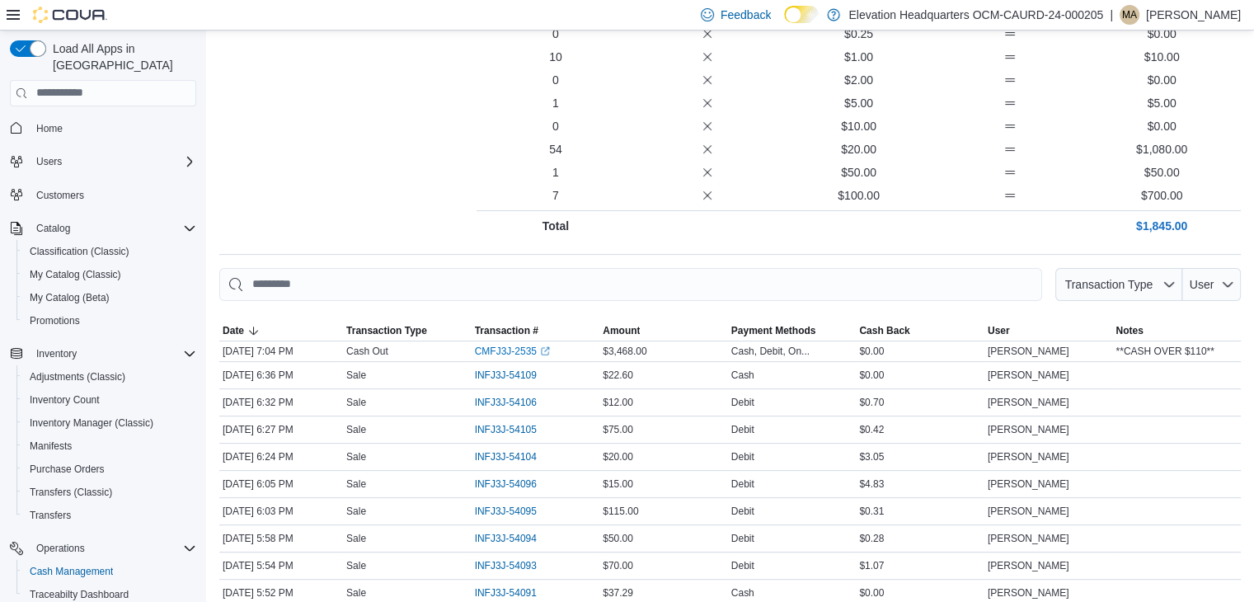
scroll to position [165, 0]
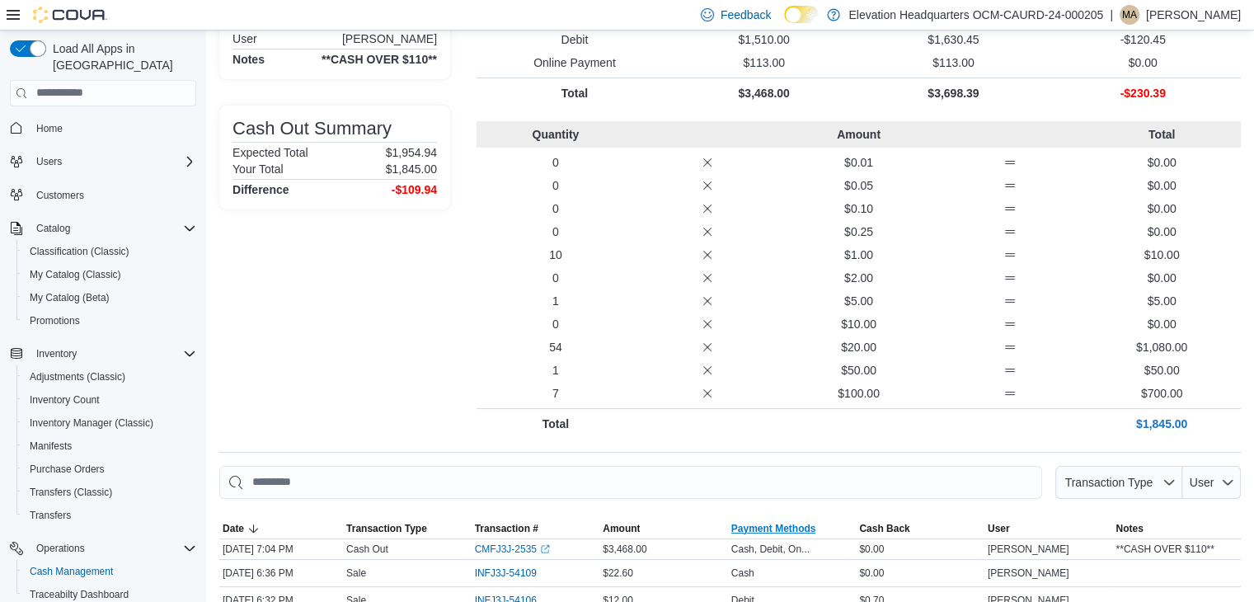
drag, startPoint x: 785, startPoint y: 531, endPoint x: 777, endPoint y: 528, distance: 8.9
click at [785, 531] on span "Payment Methods" at bounding box center [773, 528] width 85 height 13
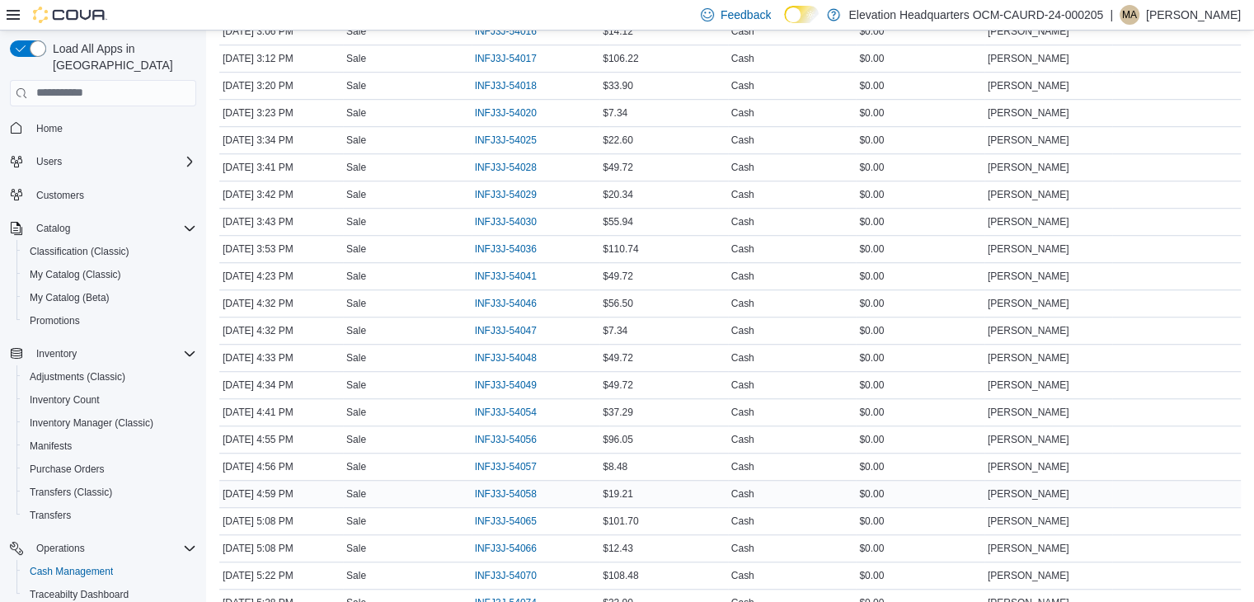
scroll to position [1402, 0]
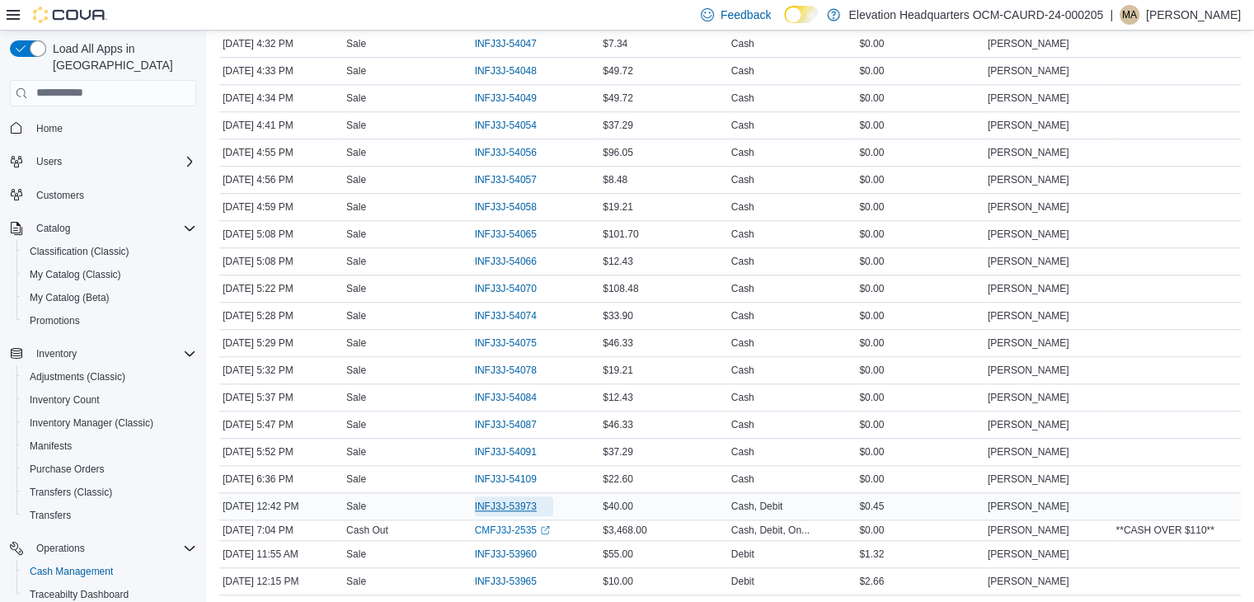
click at [522, 500] on span "INFJ3J-53973" at bounding box center [506, 506] width 62 height 13
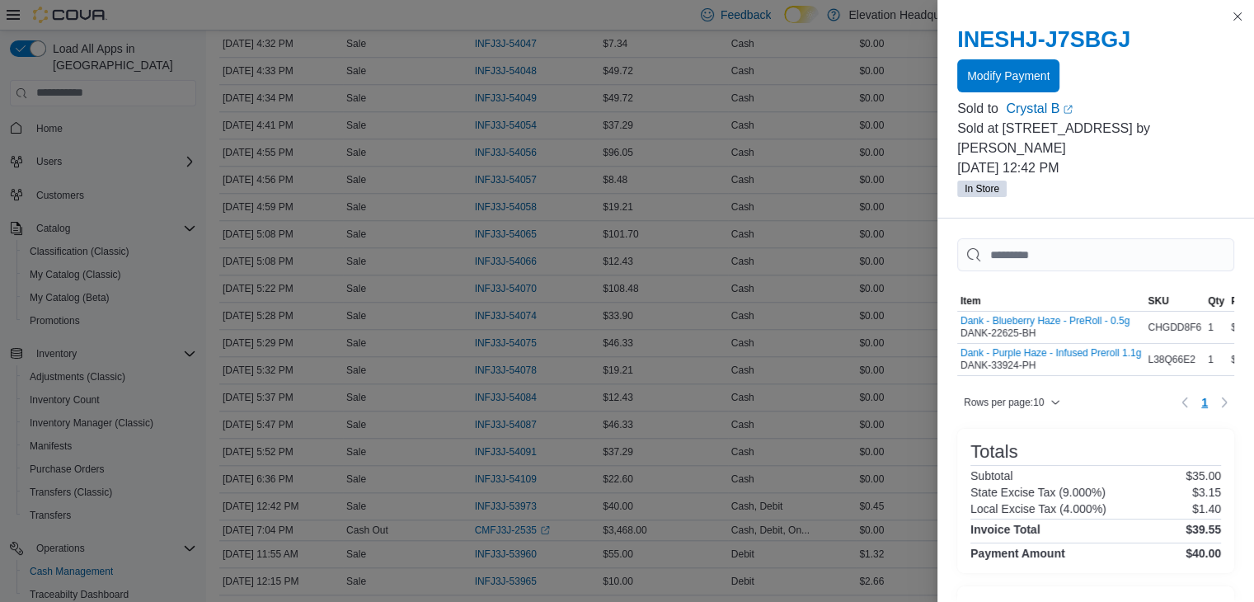
scroll to position [82, 0]
